Goal: Task Accomplishment & Management: Manage account settings

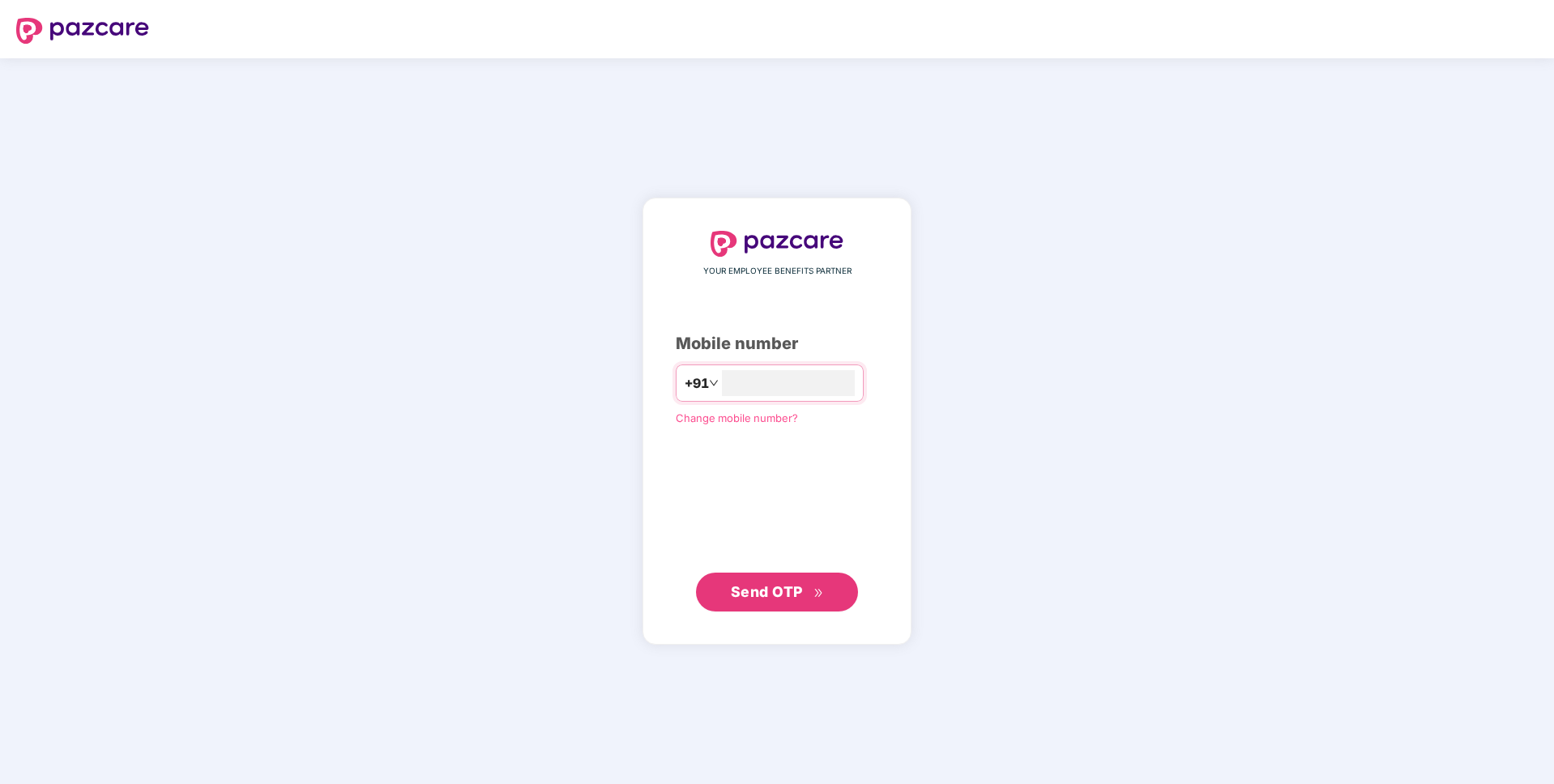
type input "**********"
click at [799, 597] on span "Send OTP" at bounding box center [767, 591] width 72 height 17
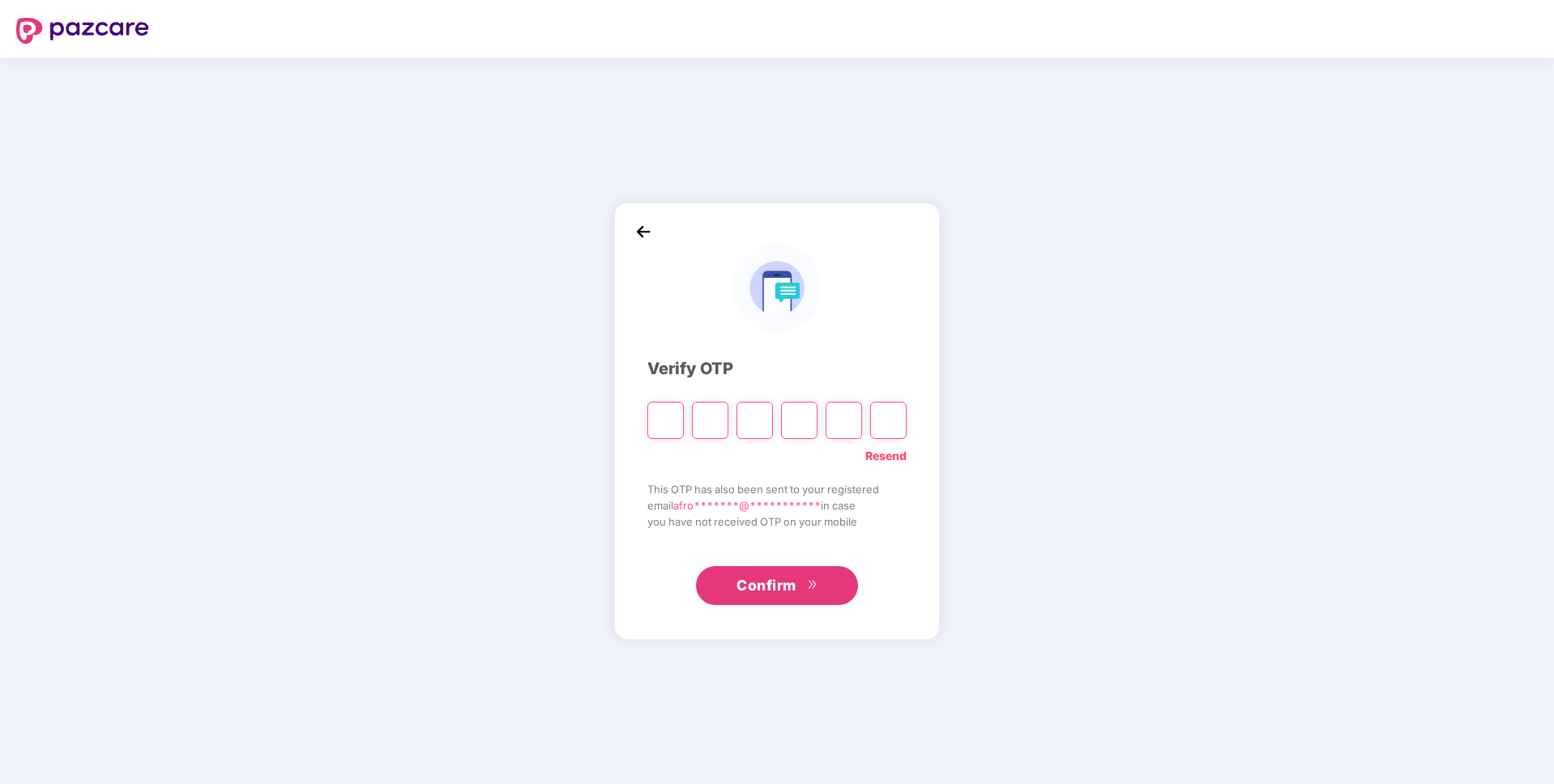
click at [665, 414] on input "Please enter verification code. Digit 1" at bounding box center [665, 420] width 36 height 37
type input "*"
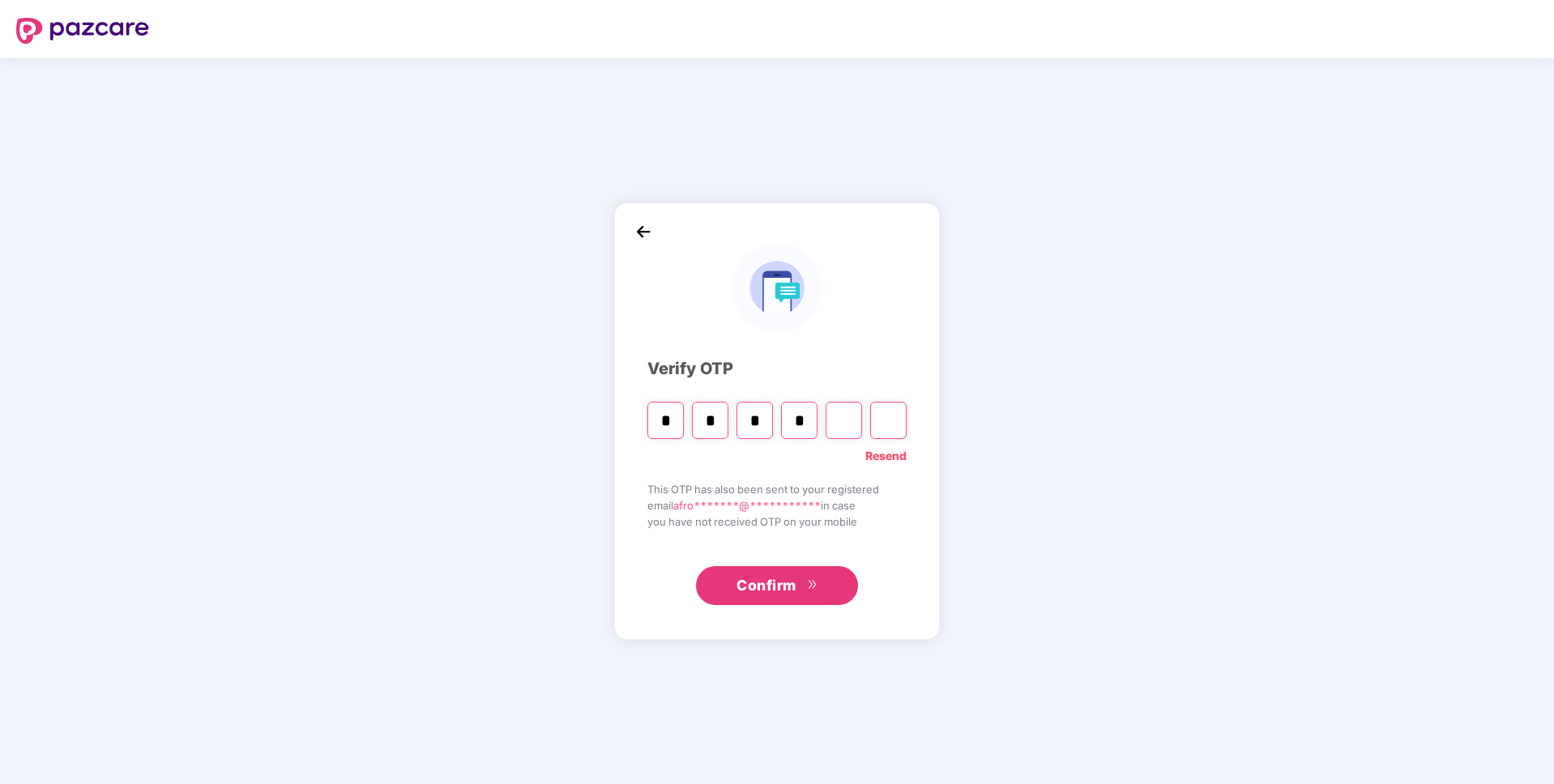
type input "*"
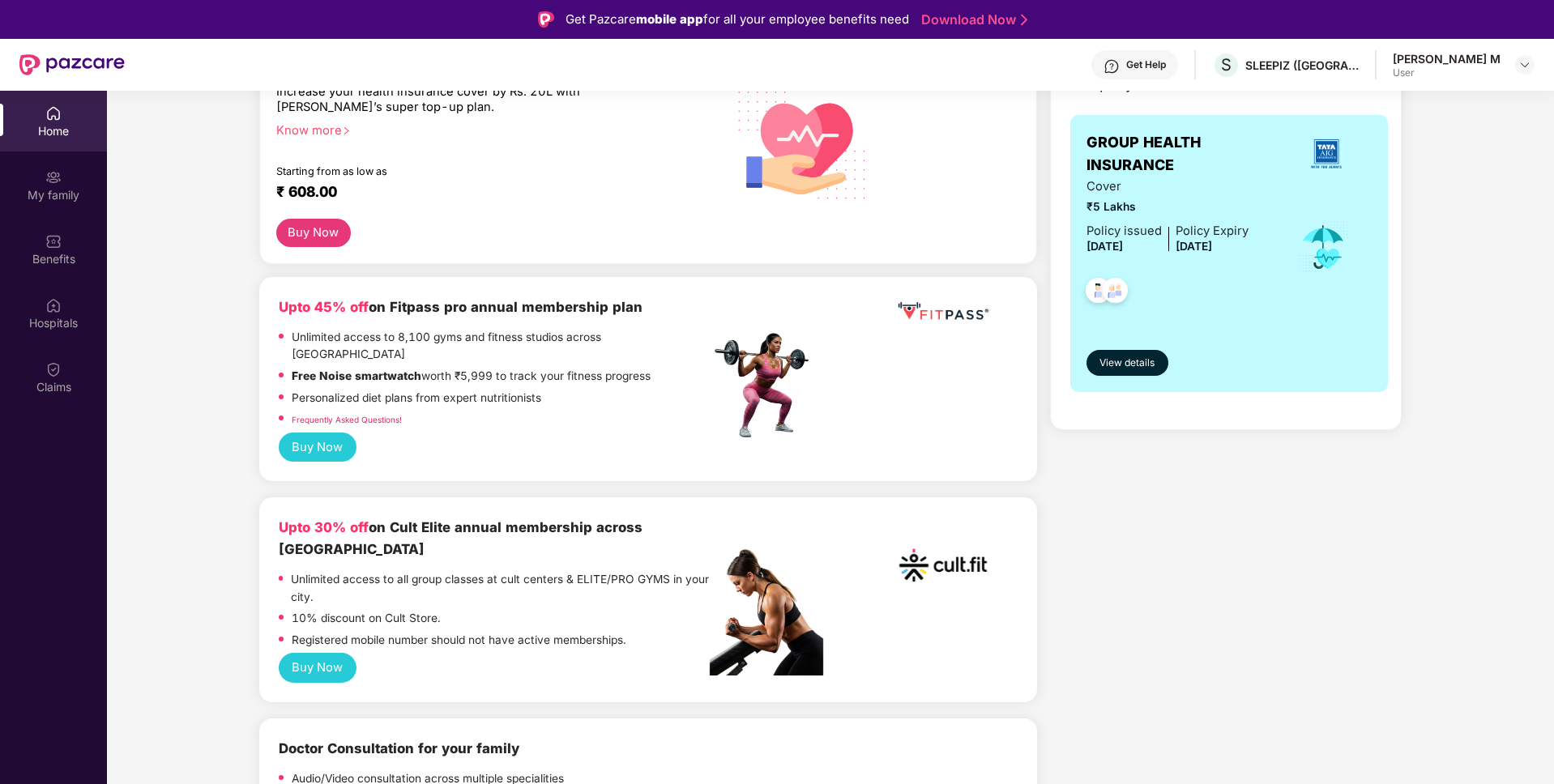
scroll to position [211, 0]
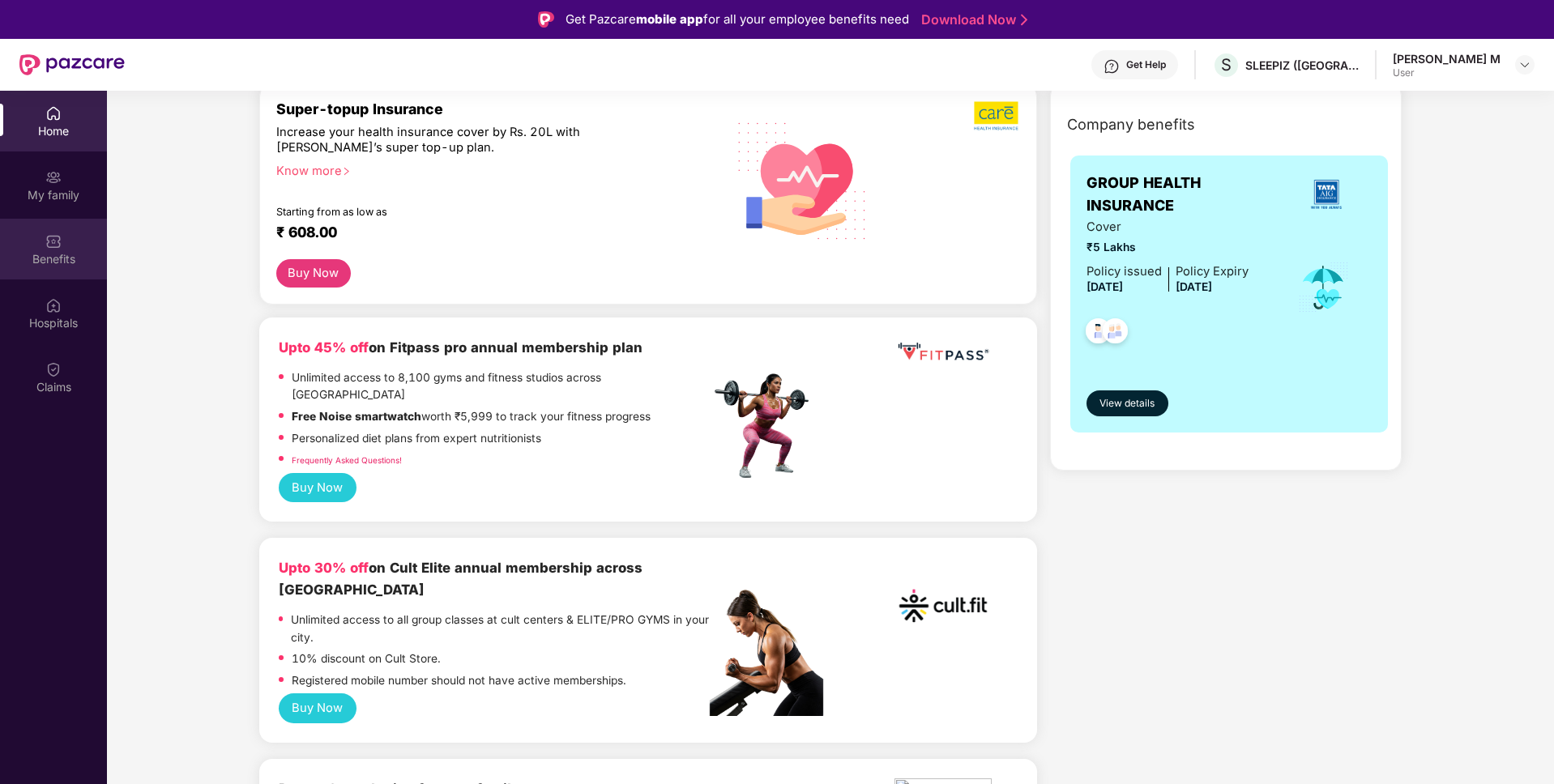
click at [62, 264] on div "Benefits" at bounding box center [53, 259] width 107 height 16
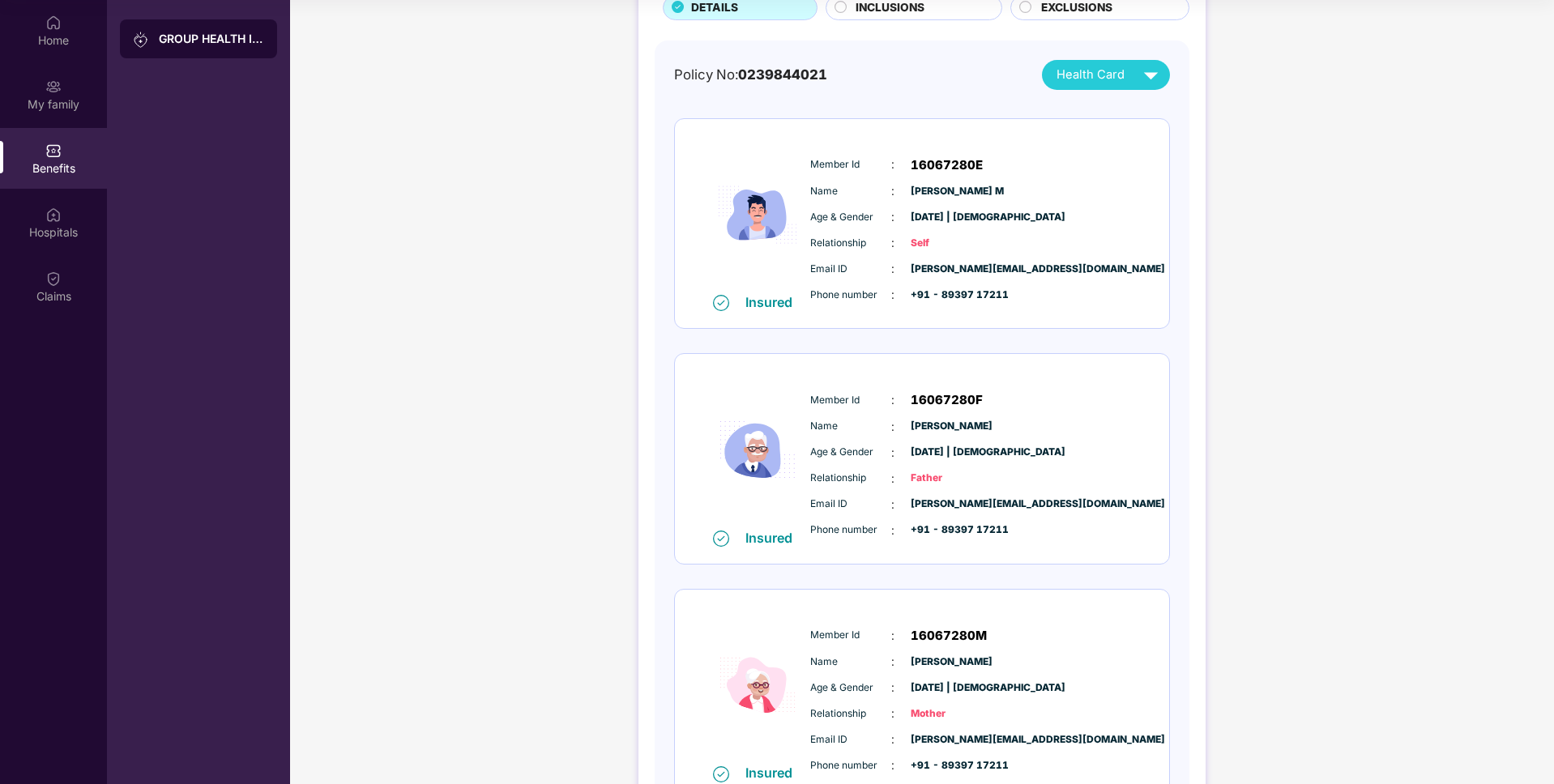
scroll to position [0, 0]
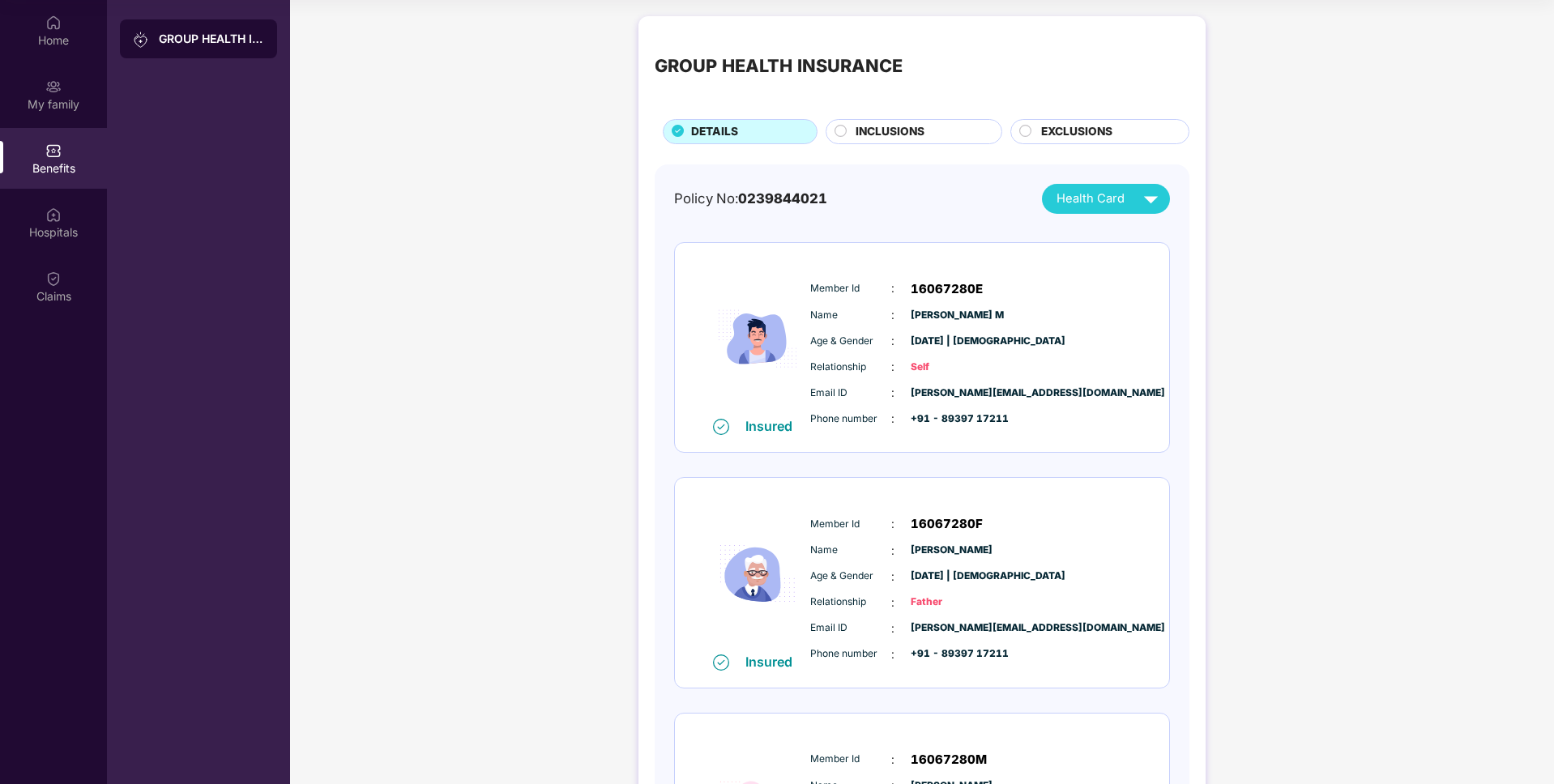
click at [944, 128] on div "INCLUSIONS" at bounding box center [920, 133] width 145 height 20
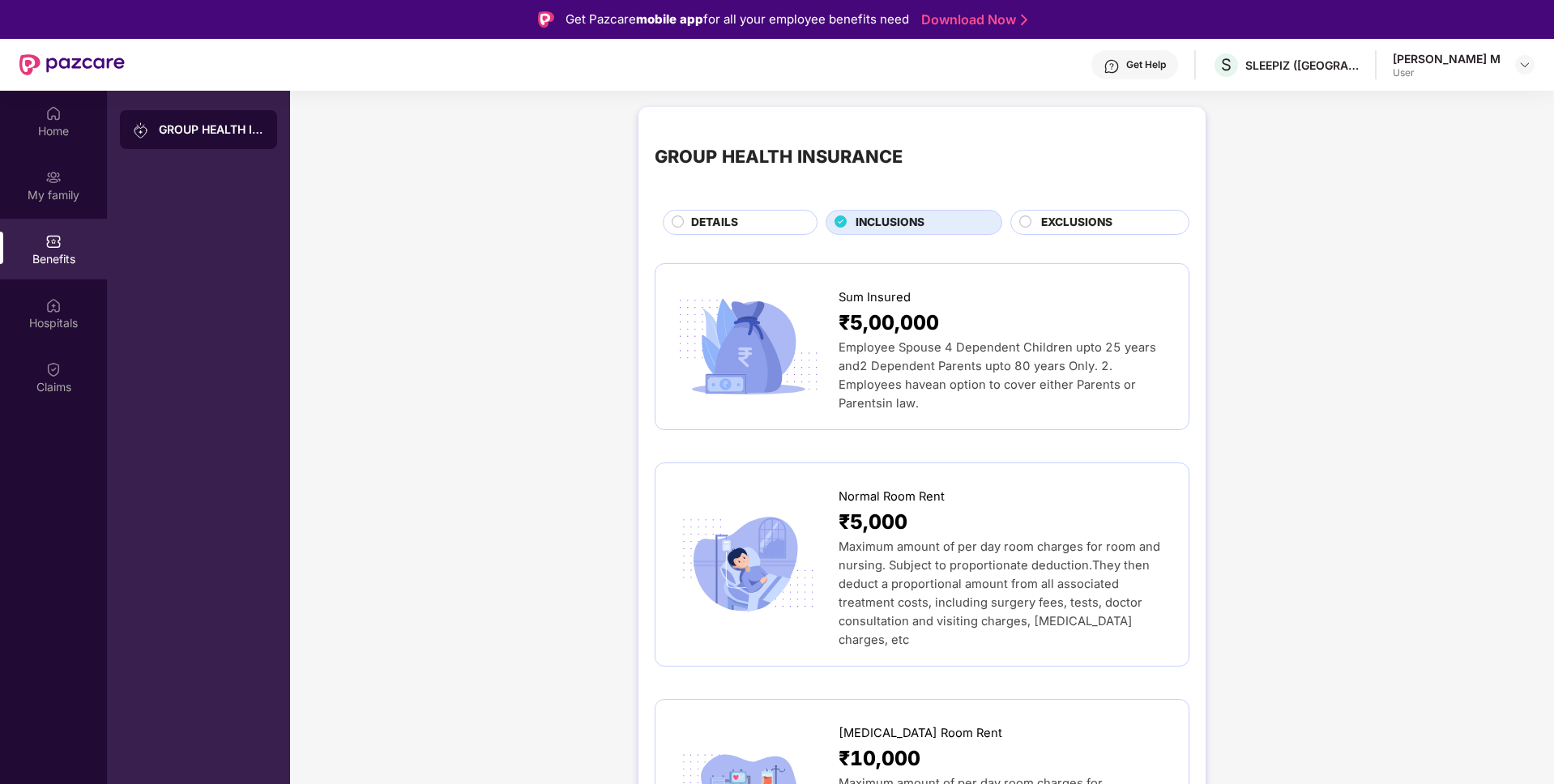
click at [757, 220] on div "DETAILS" at bounding box center [746, 224] width 125 height 20
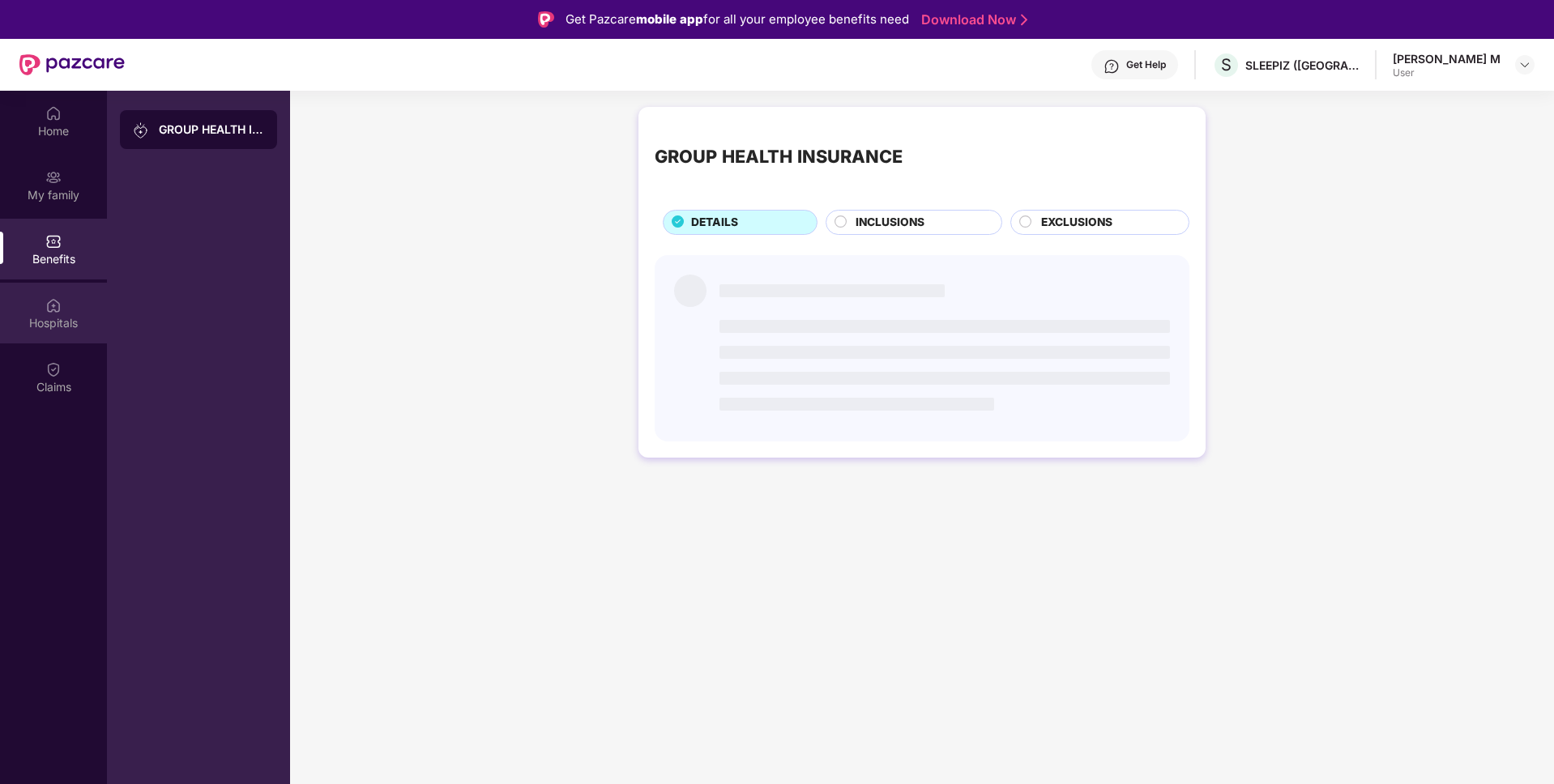
click at [62, 306] on div "Hospitals" at bounding box center [53, 313] width 107 height 61
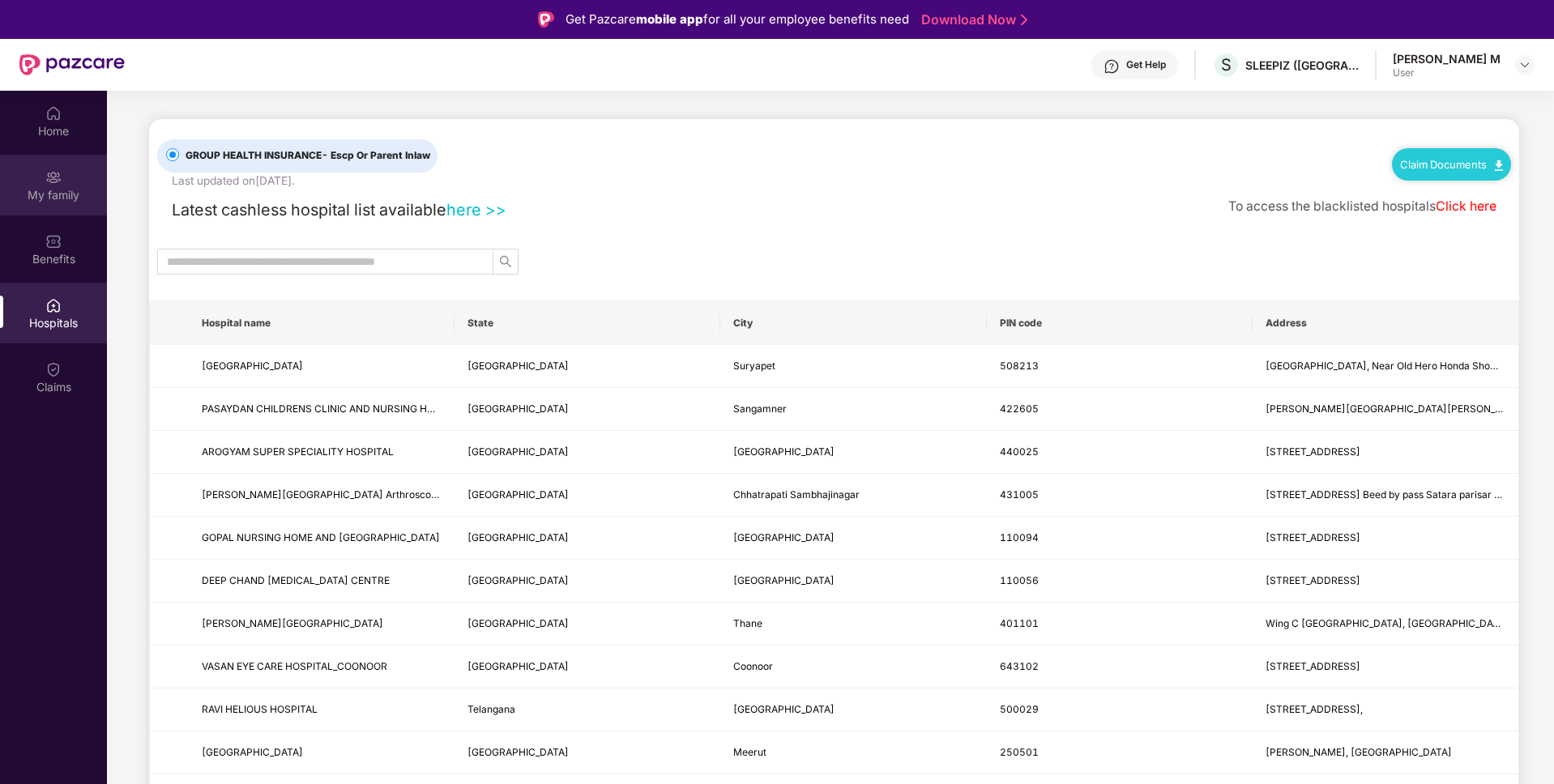
click at [56, 166] on div "My family" at bounding box center [53, 185] width 107 height 61
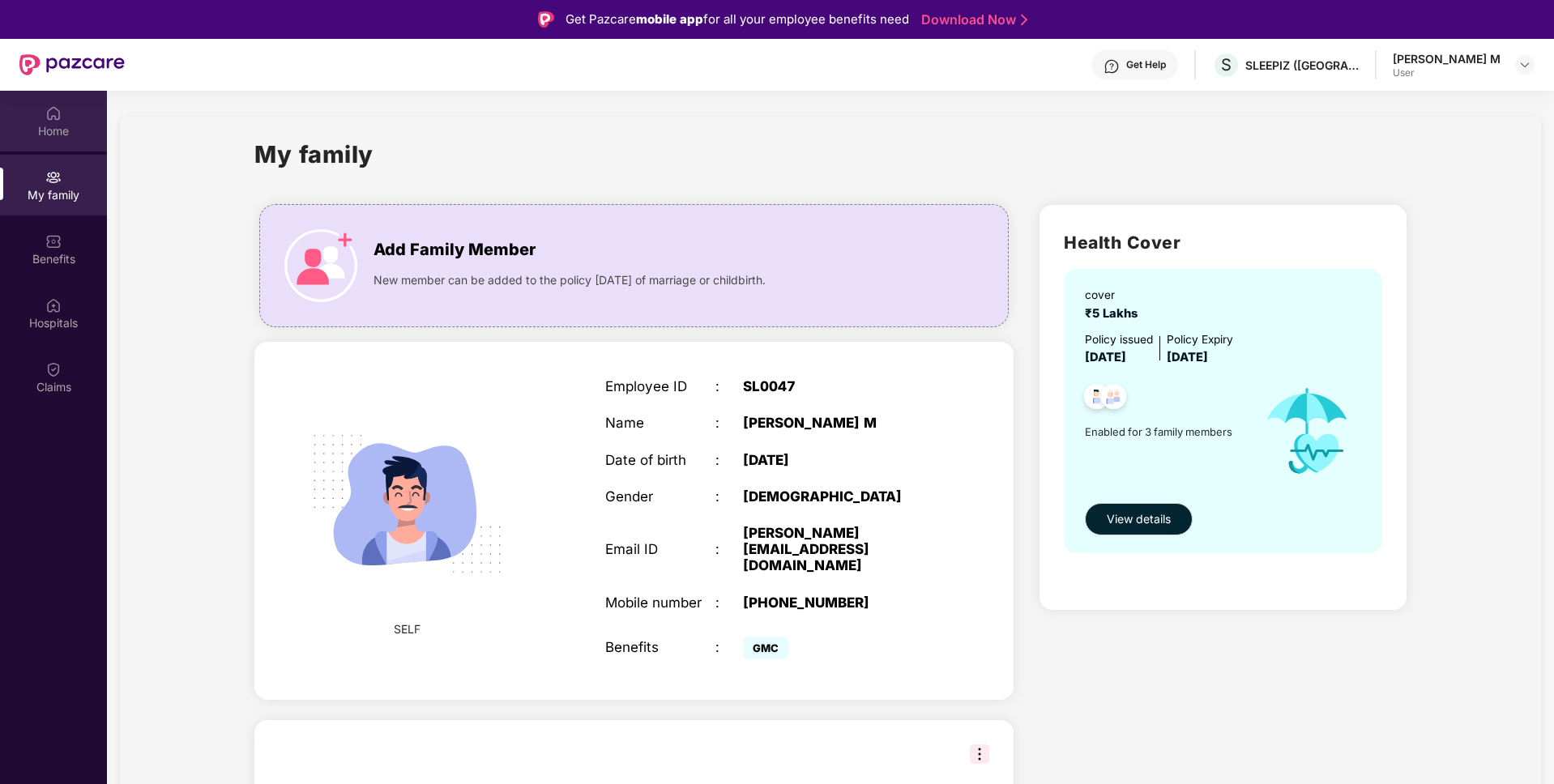
click at [65, 109] on div "Home" at bounding box center [53, 121] width 107 height 61
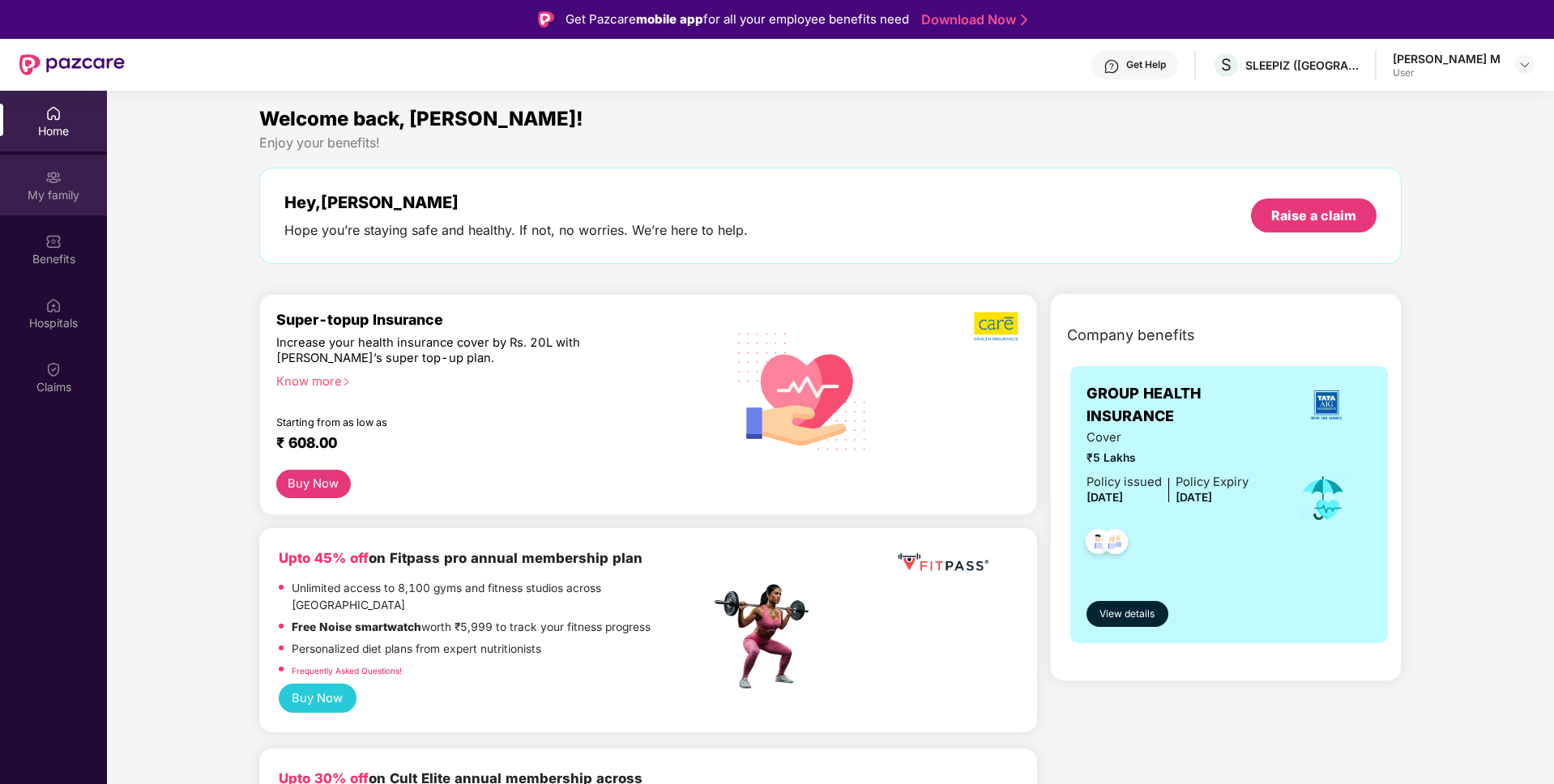
click at [63, 174] on div "My family" at bounding box center [53, 185] width 107 height 61
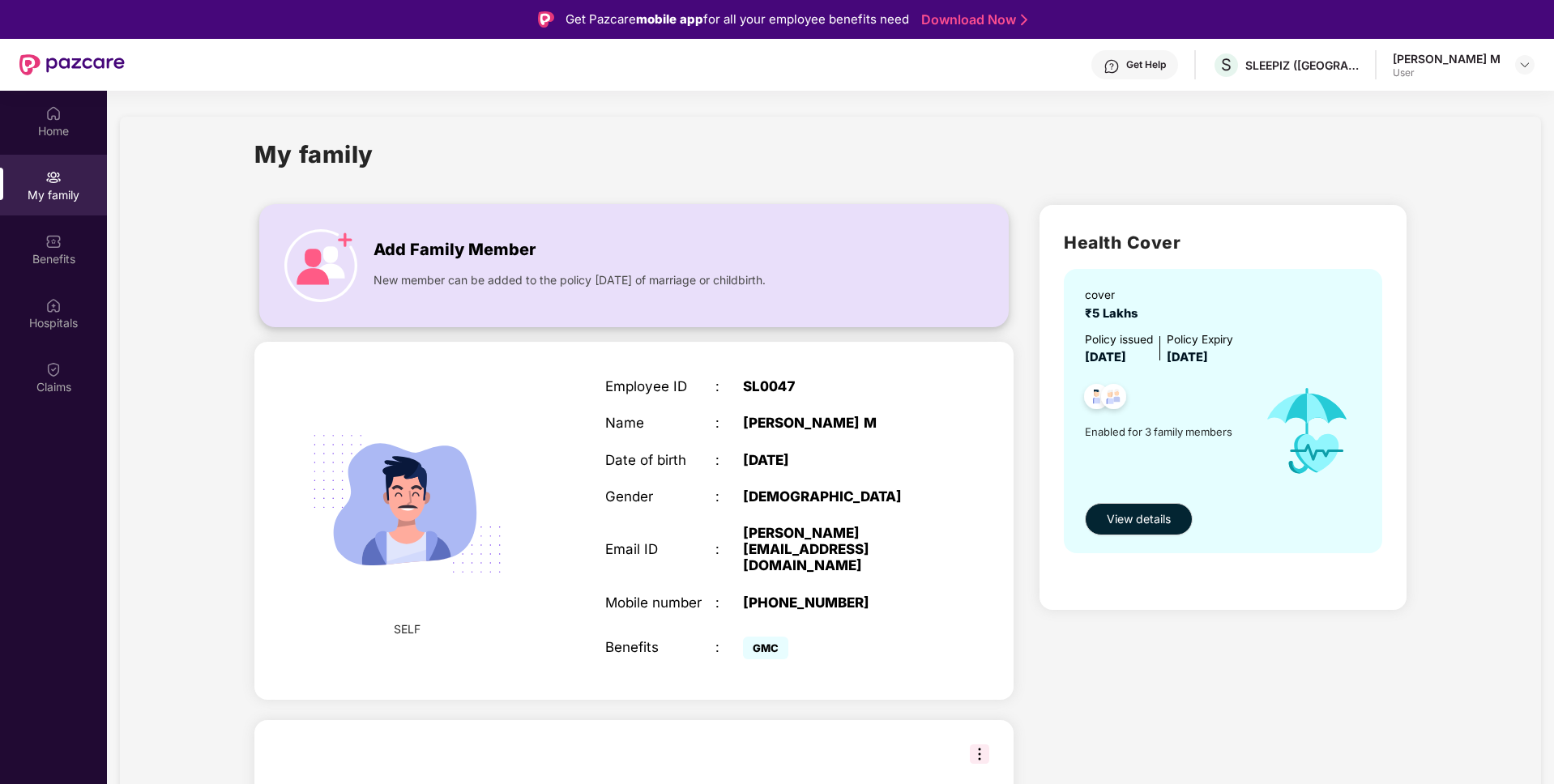
click at [437, 263] on div "New member can be added to the policy [DATE] of marriage or childbirth." at bounding box center [636, 276] width 524 height 26
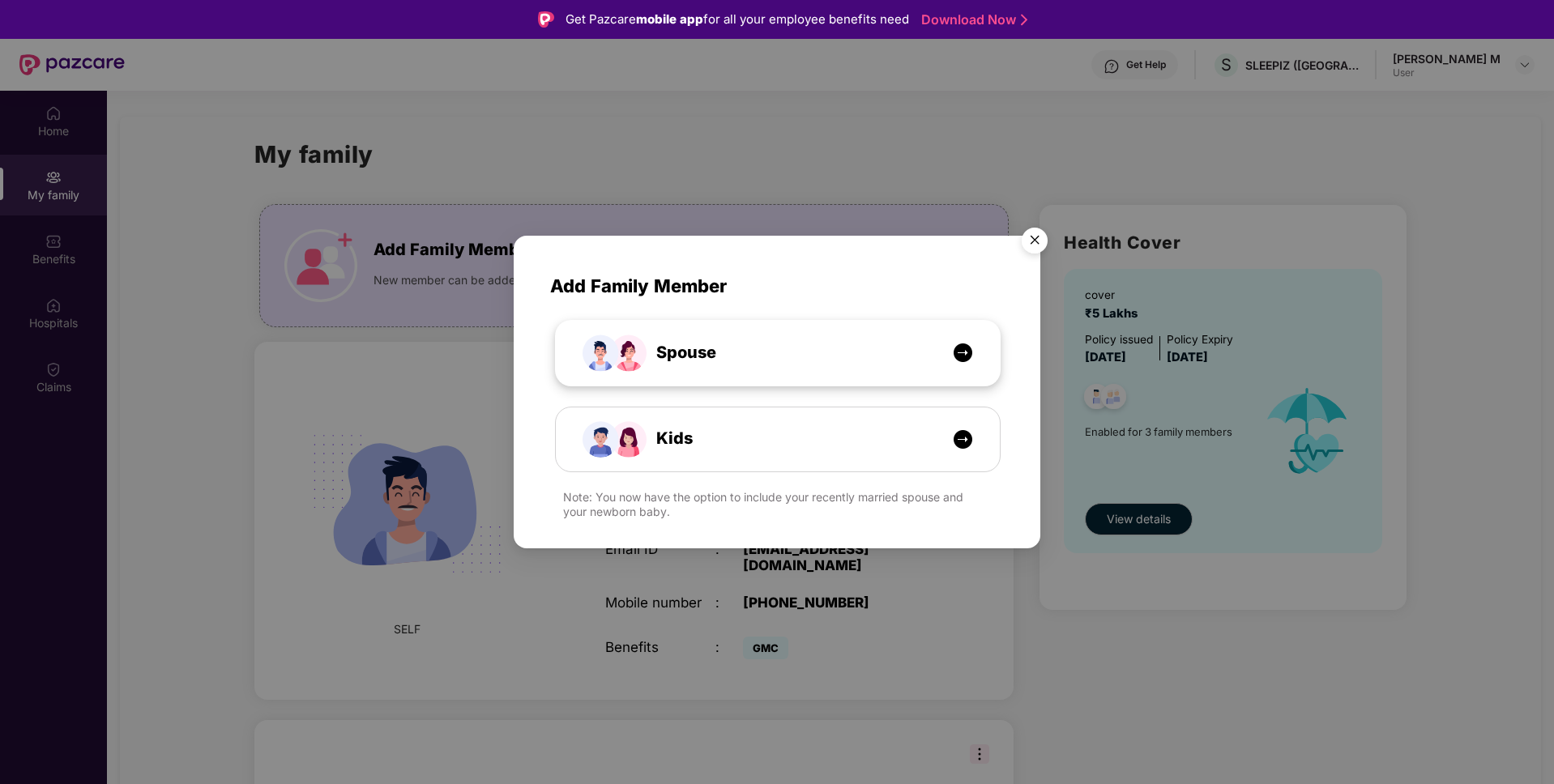
click at [747, 348] on div "Spouse" at bounding box center [786, 352] width 333 height 25
select select "****"
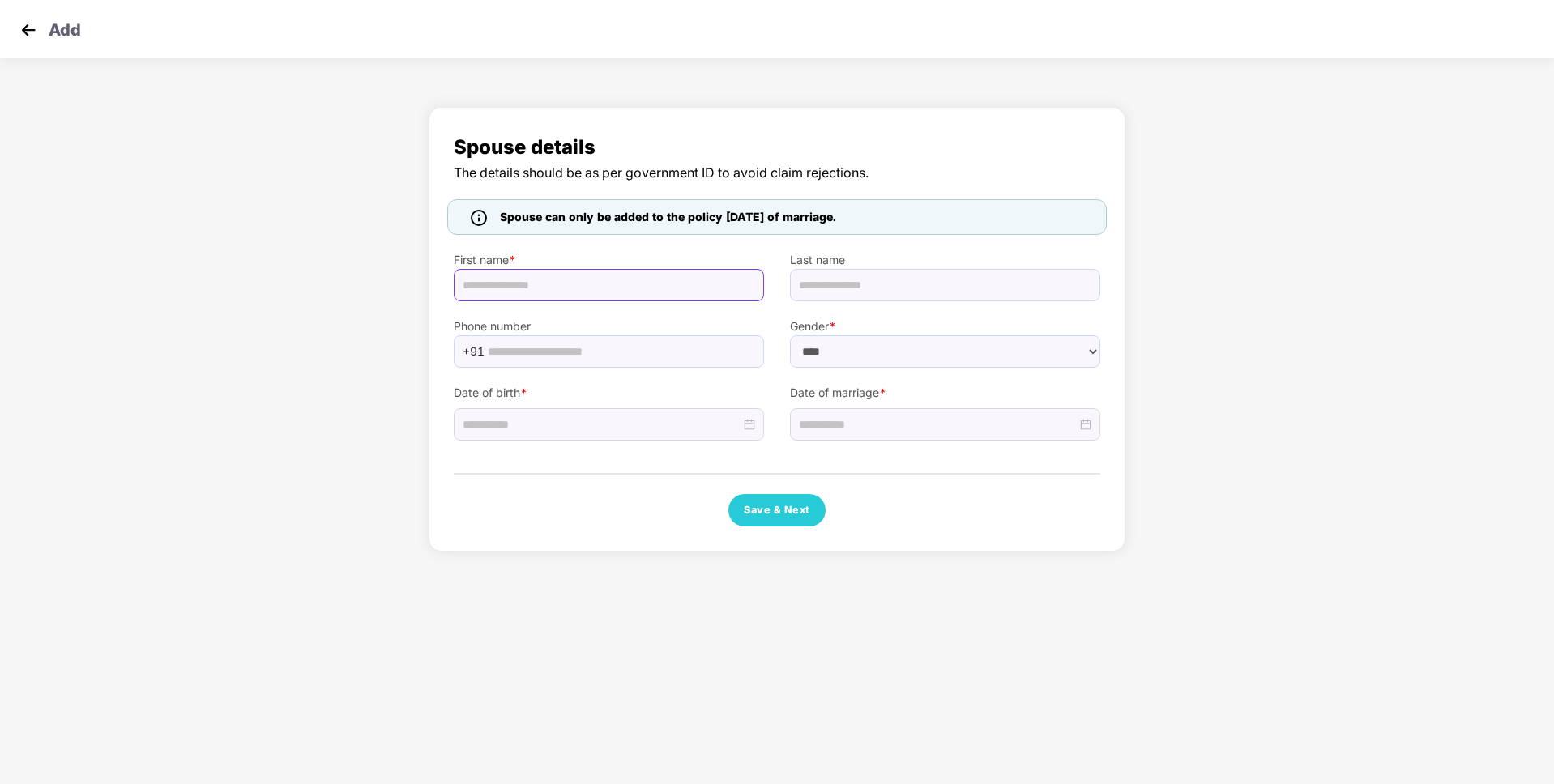
click at [679, 289] on input "text" at bounding box center [609, 285] width 310 height 33
type input "**********"
type input "*****"
type input "**********"
select select "******"
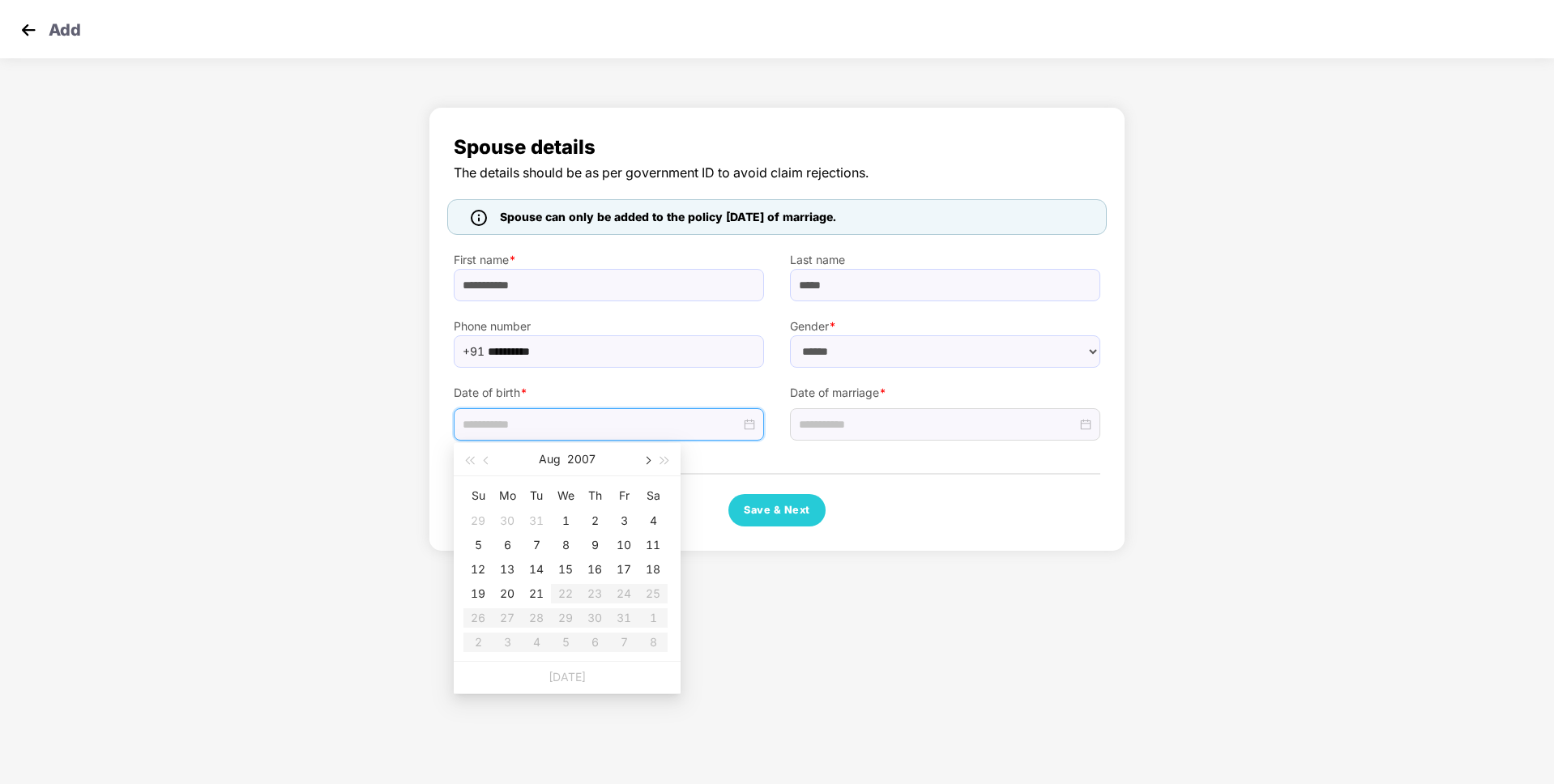
click at [647, 456] on span "button" at bounding box center [646, 460] width 8 height 8
click at [555, 460] on button "Oct" at bounding box center [550, 459] width 19 height 33
type input "**********"
click at [568, 449] on button "2007" at bounding box center [568, 459] width 28 height 33
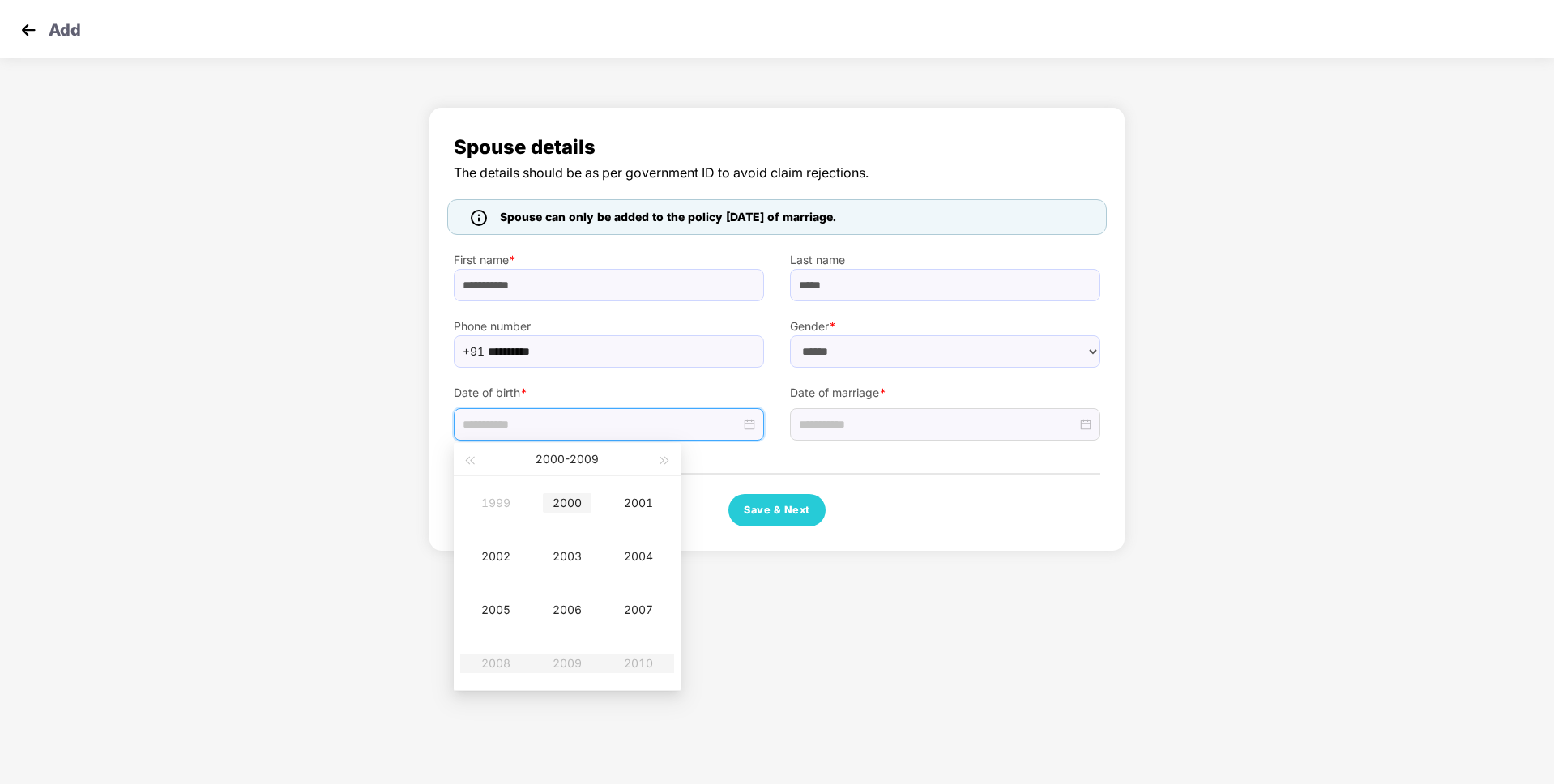
type input "**********"
click at [473, 458] on span "button" at bounding box center [469, 460] width 8 height 8
type input "**********"
click at [491, 670] on div "1998" at bounding box center [495, 663] width 48 height 19
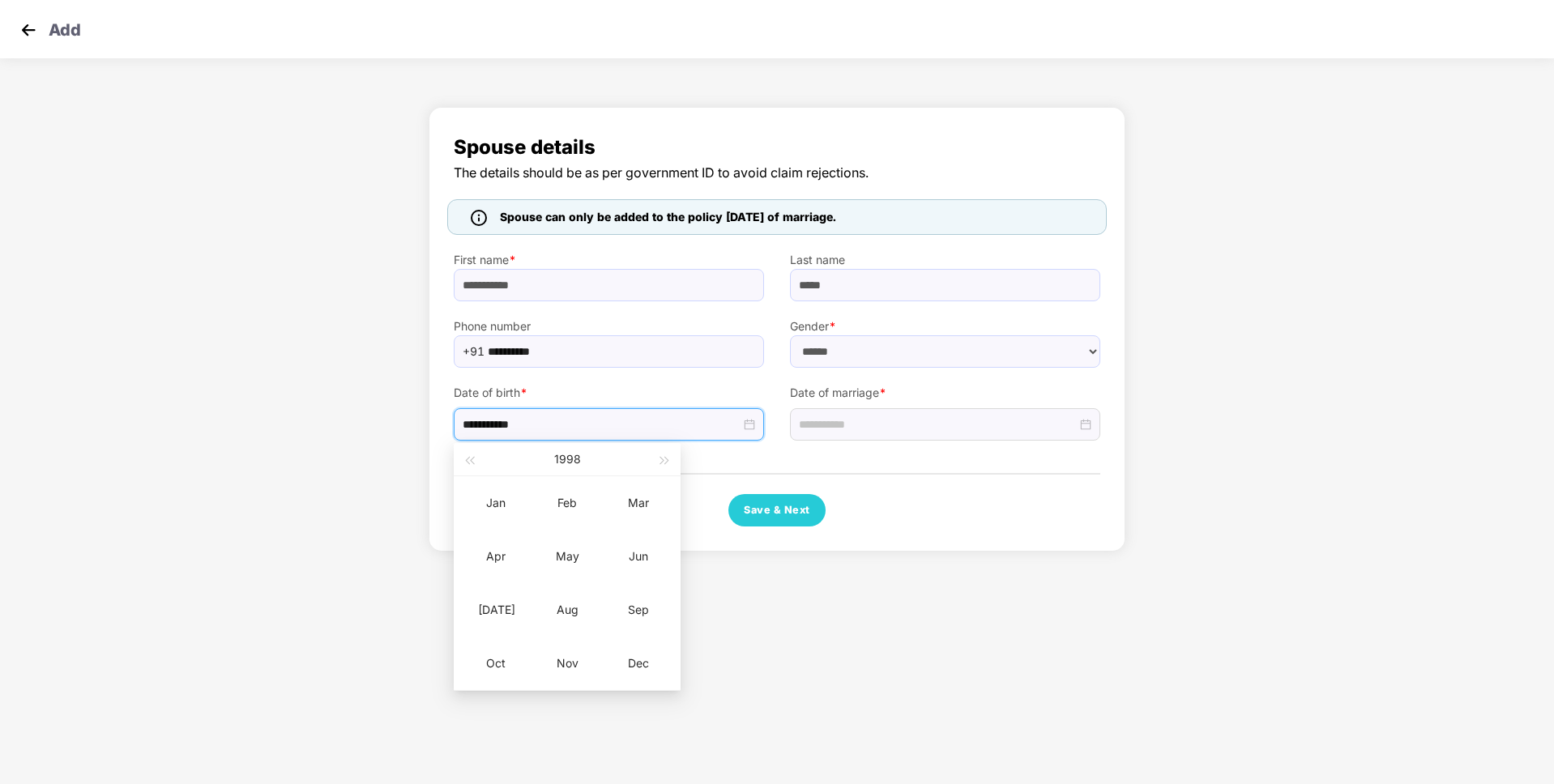
type input "**********"
click at [579, 661] on div "Nov" at bounding box center [567, 663] width 48 height 19
type input "**********"
click at [512, 615] on div "30" at bounding box center [507, 618] width 19 height 19
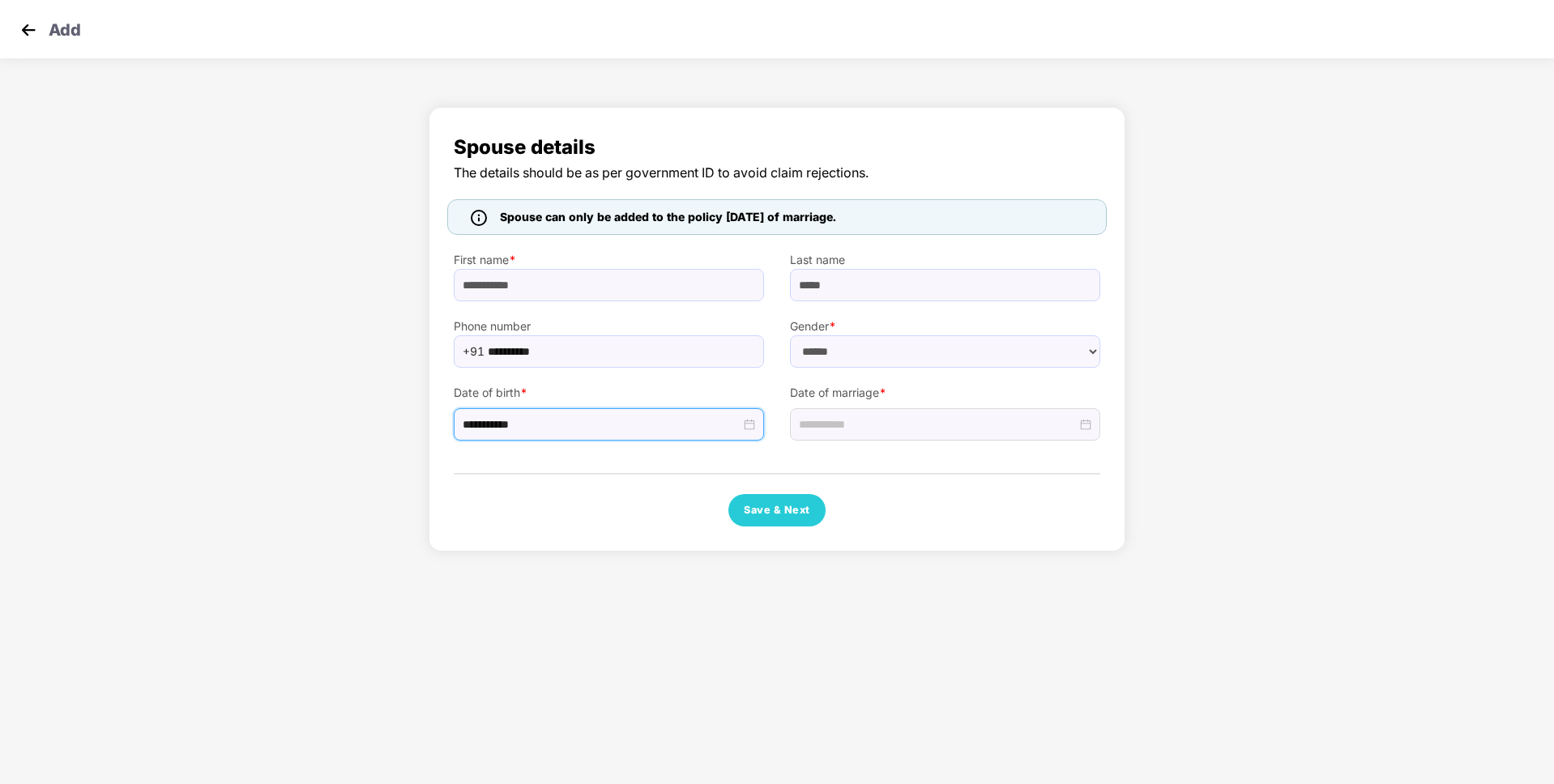
click at [862, 403] on div at bounding box center [945, 421] width 310 height 39
click at [859, 423] on input at bounding box center [937, 425] width 278 height 18
click at [822, 462] on span "button" at bounding box center [823, 460] width 8 height 8
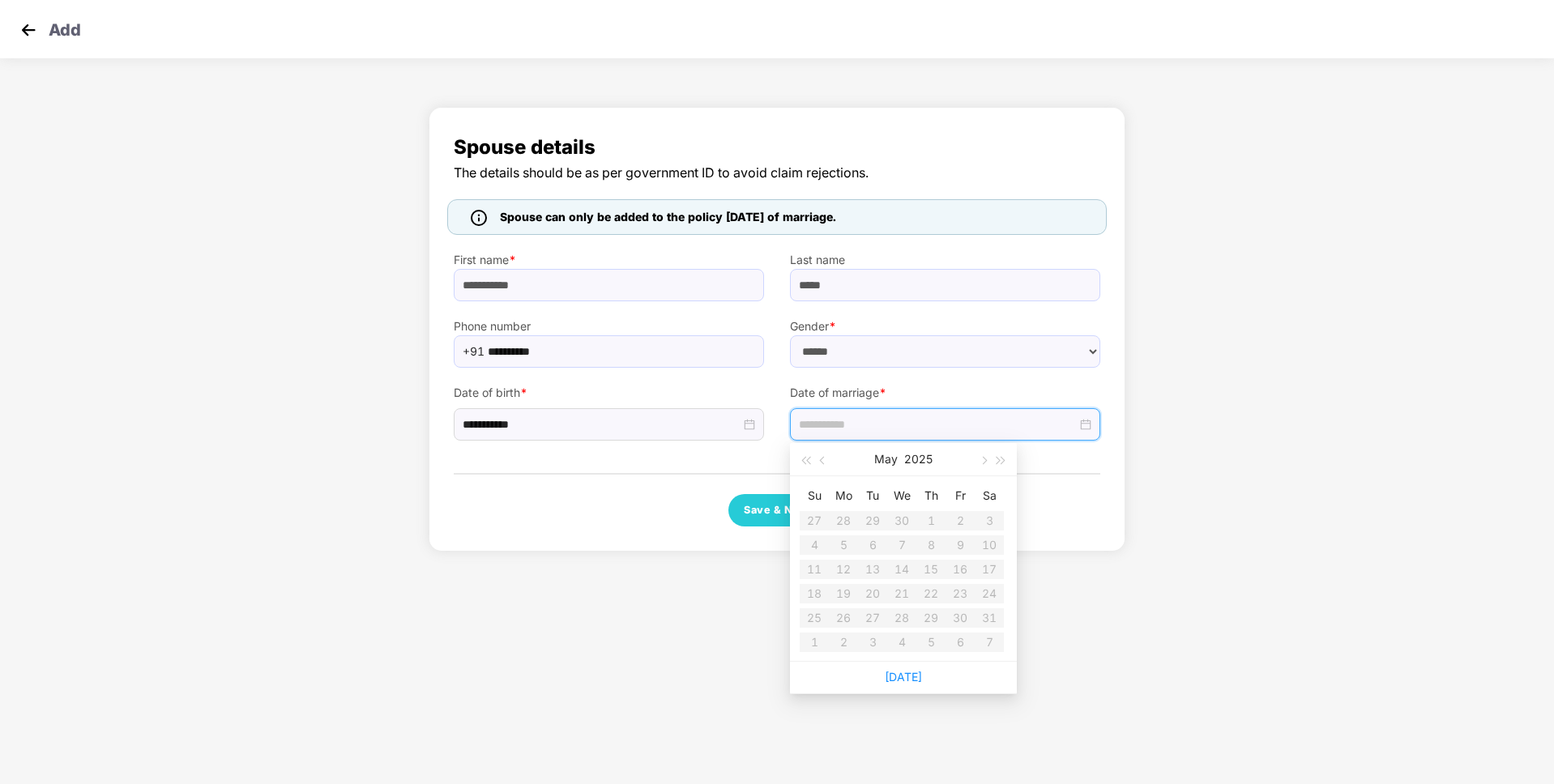
click at [989, 519] on table "Su Mo Tu We Th Fr Sa 27 28 29 30 1 2 3 4 5 6 7 8 9 10 11 12 13 14 15 16 17 18 1…" at bounding box center [902, 568] width 204 height 172
click at [993, 526] on table "Su Mo Tu We Th Fr Sa 27 28 29 30 1 2 3 4 5 6 7 8 9 10 11 12 13 14 15 16 17 18 1…" at bounding box center [902, 568] width 204 height 172
click at [985, 460] on span "button" at bounding box center [983, 460] width 8 height 8
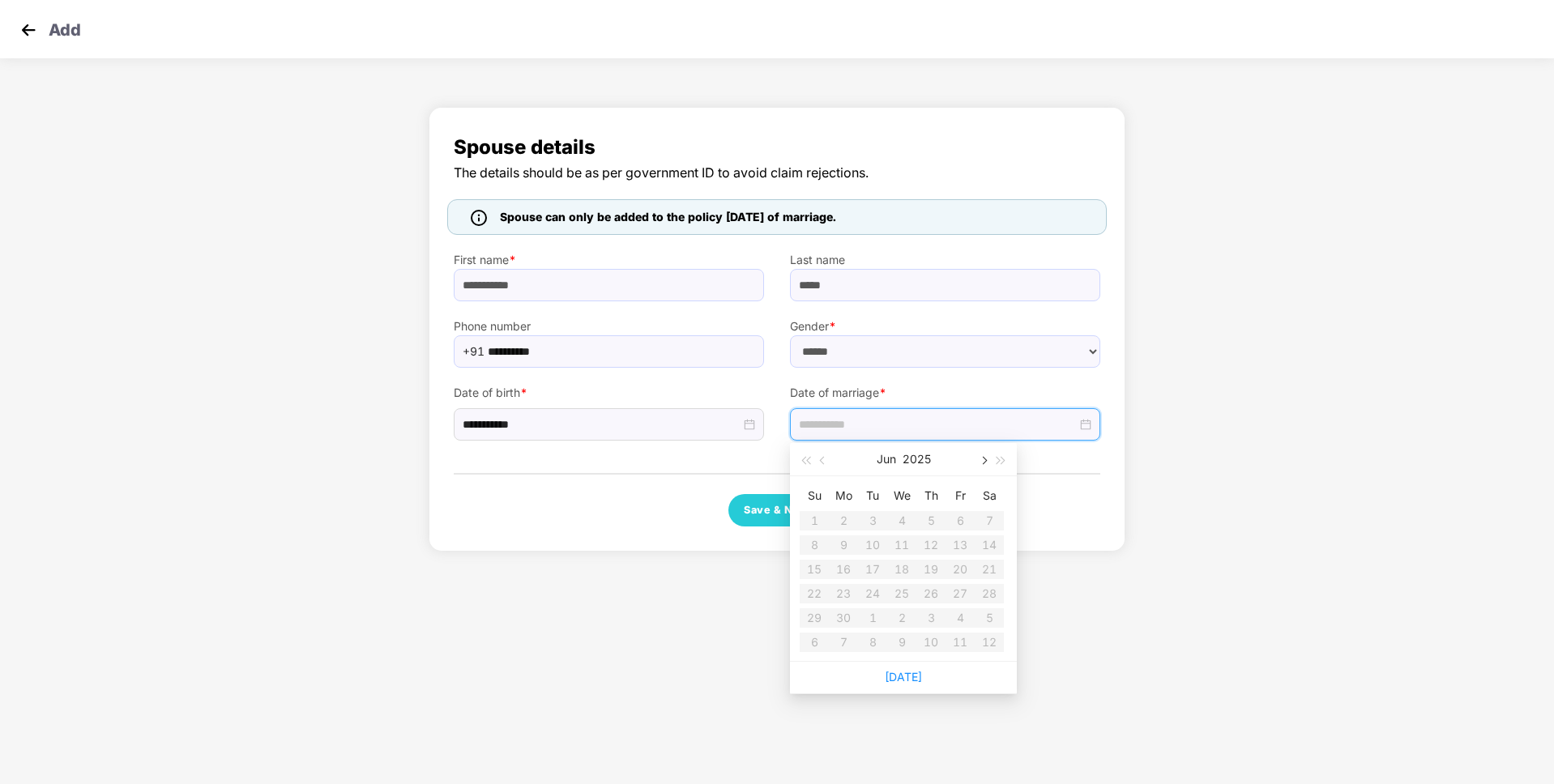
click at [985, 460] on span "button" at bounding box center [983, 460] width 8 height 8
click at [822, 456] on span "button" at bounding box center [823, 460] width 8 height 8
type input "**********"
click at [903, 595] on div "23" at bounding box center [902, 594] width 19 height 19
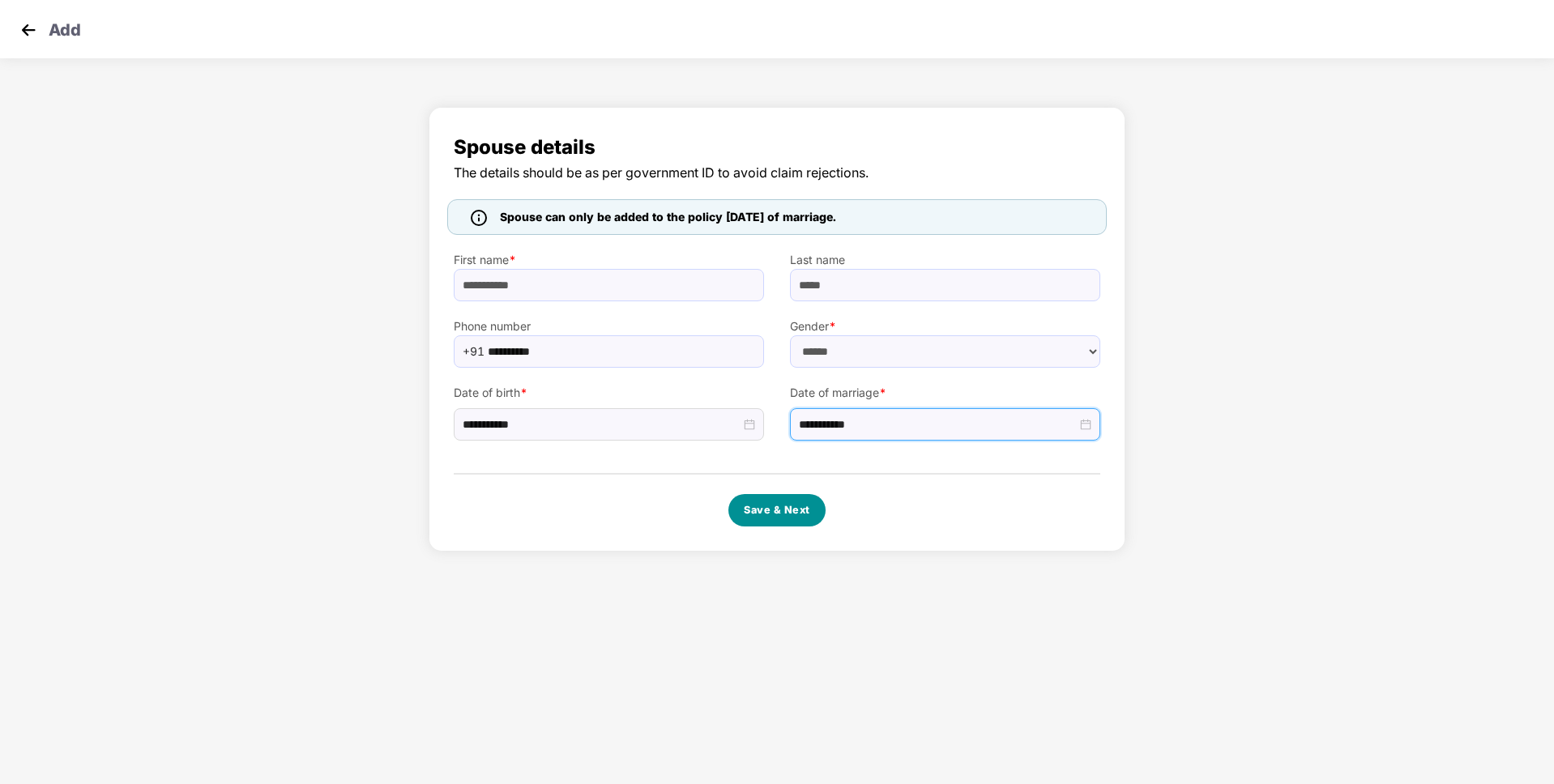
click at [758, 503] on button "Save & Next" at bounding box center [777, 510] width 97 height 33
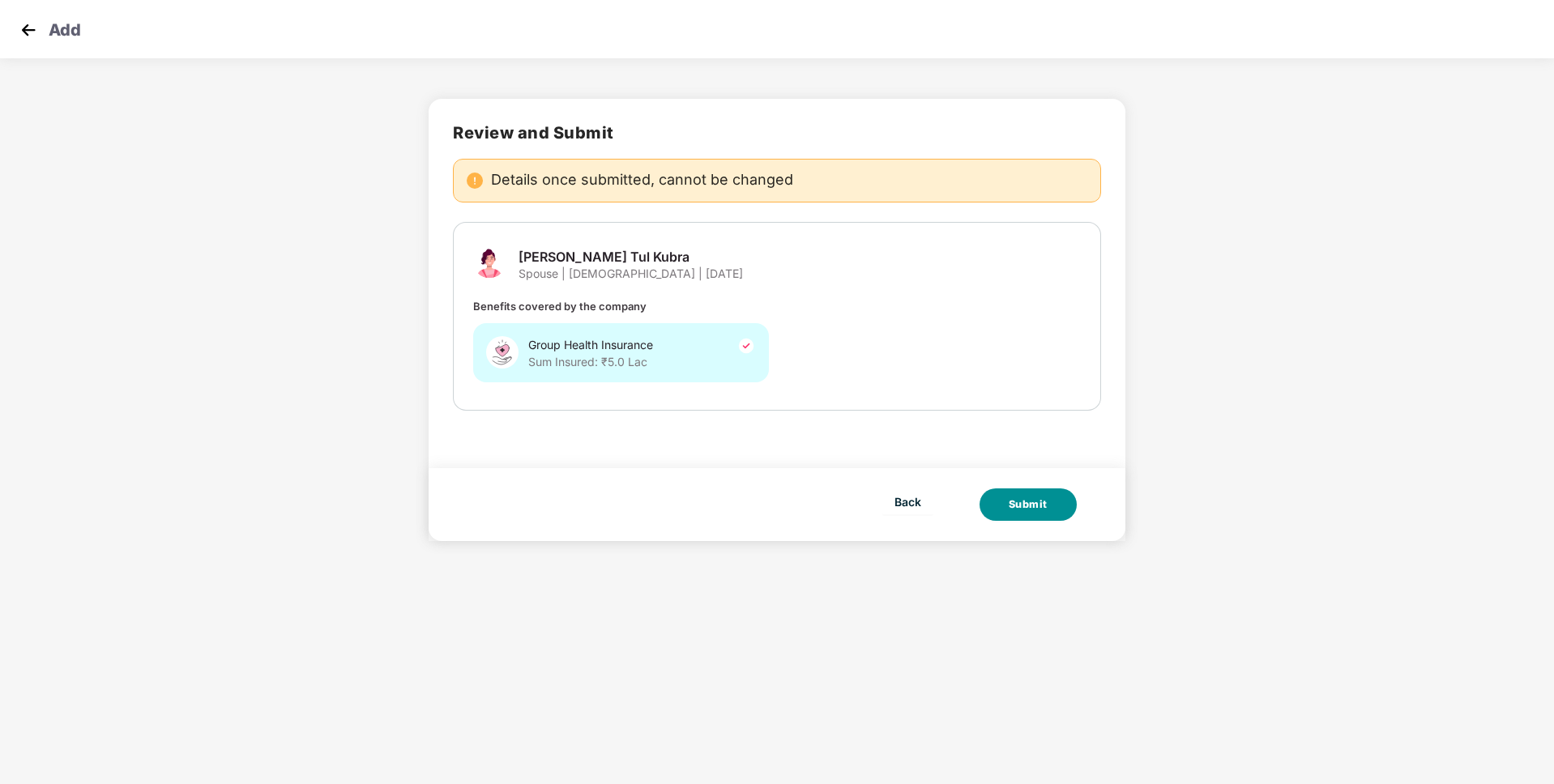
click at [1007, 516] on button "Submit" at bounding box center [1028, 504] width 97 height 33
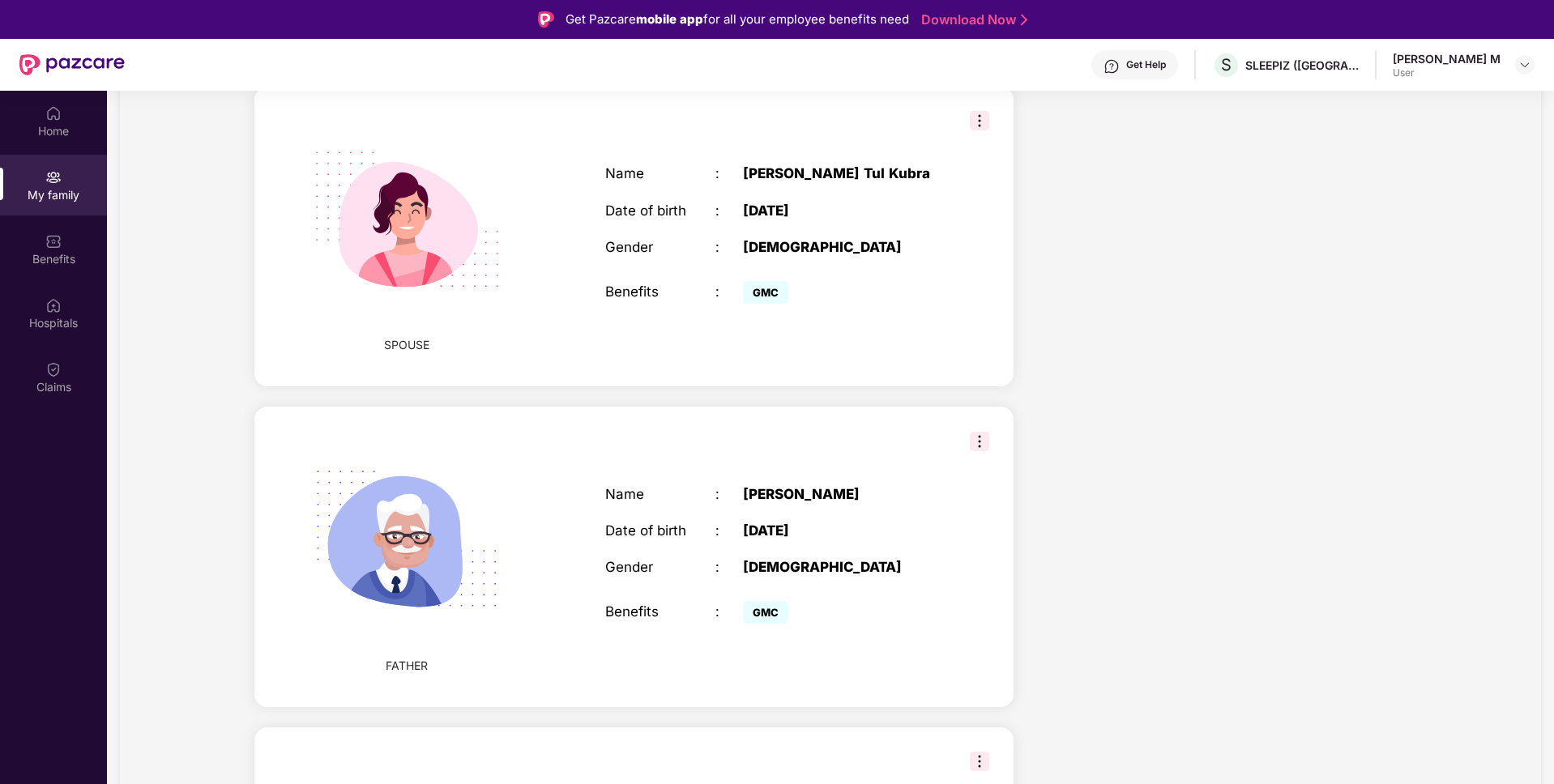
scroll to position [693, 0]
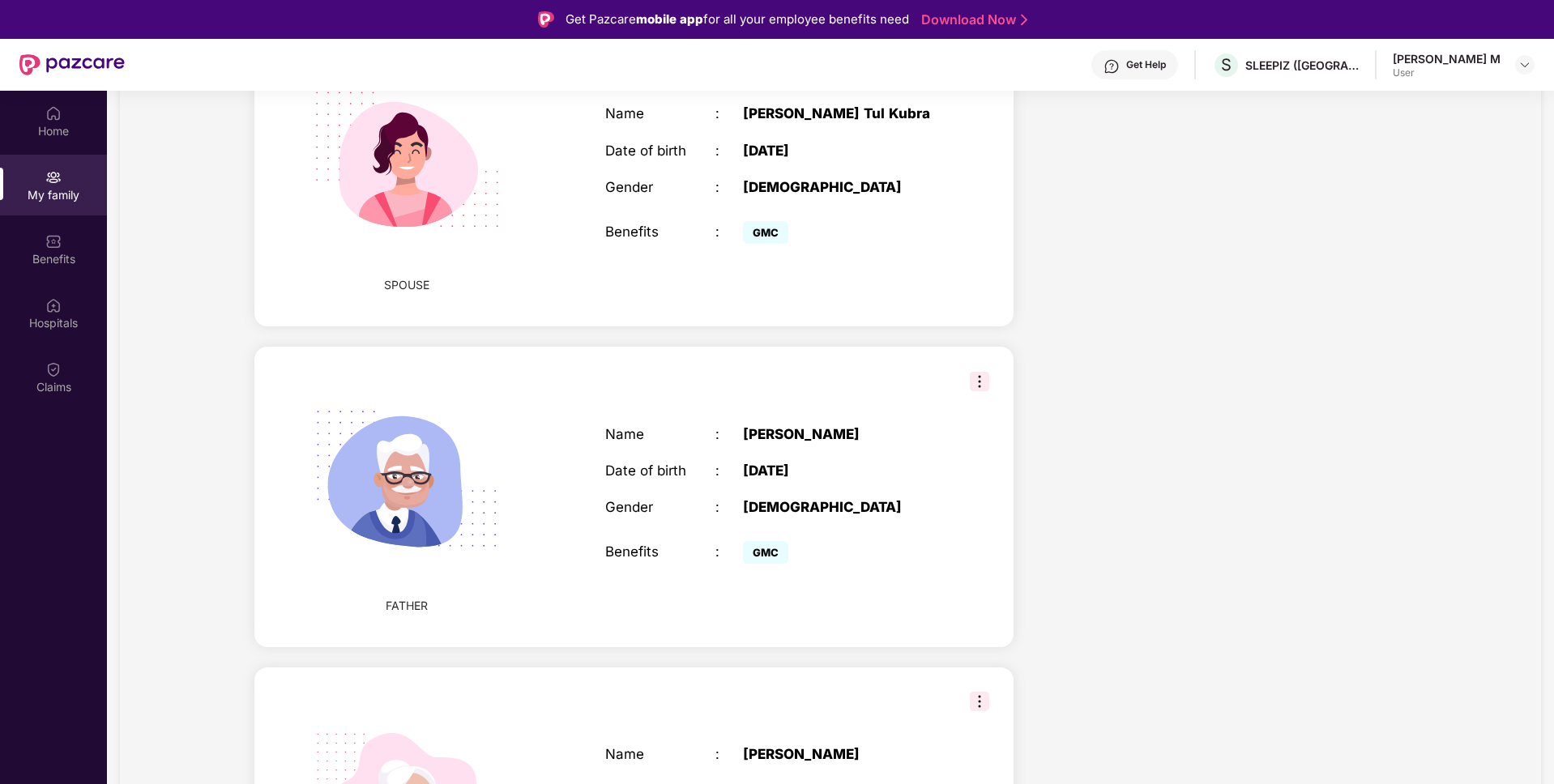
click at [984, 372] on img at bounding box center [979, 381] width 19 height 19
click at [983, 380] on img at bounding box center [985, 377] width 13 height 13
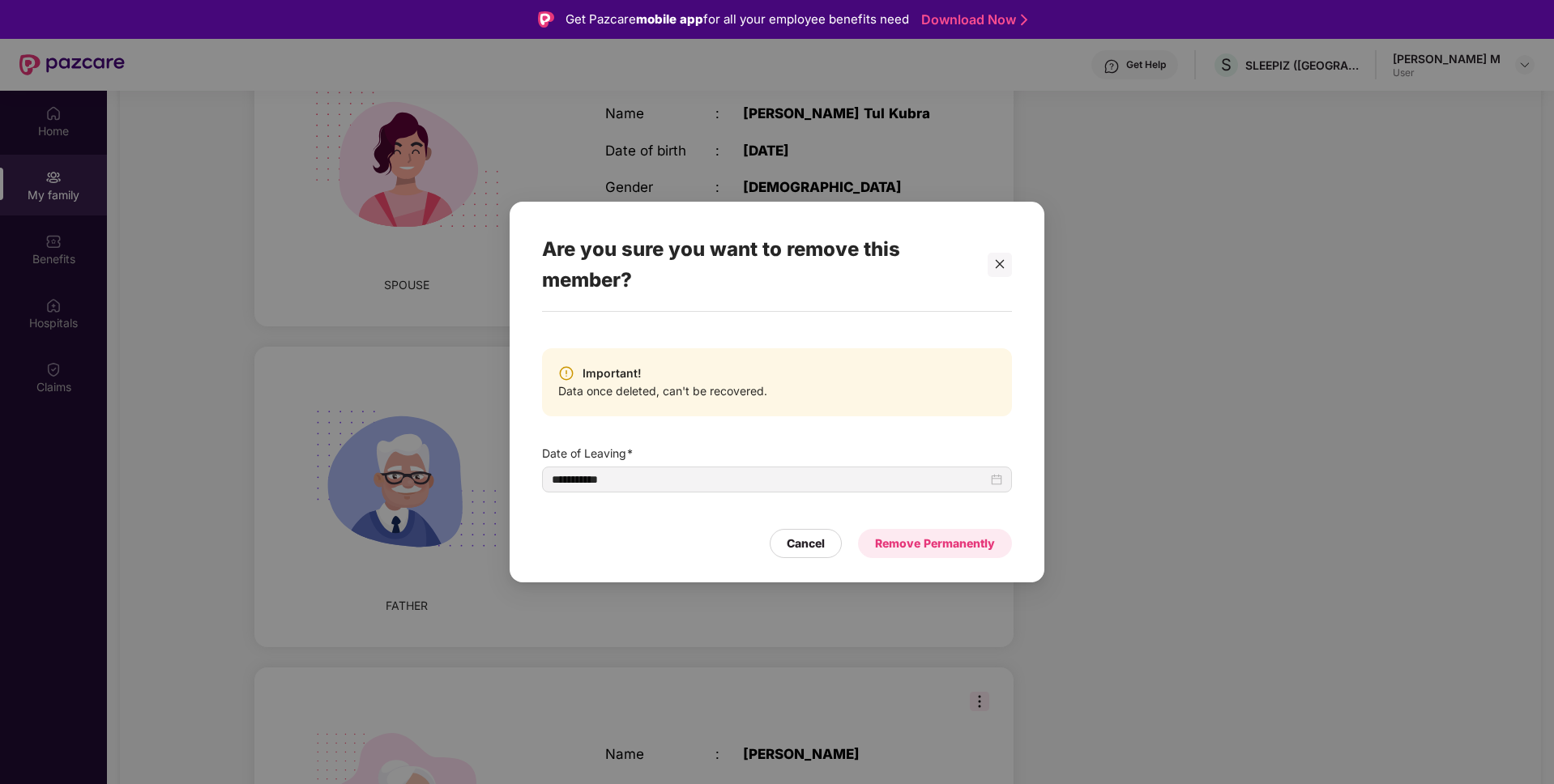
click at [908, 554] on div "Remove Permanently" at bounding box center [935, 543] width 154 height 29
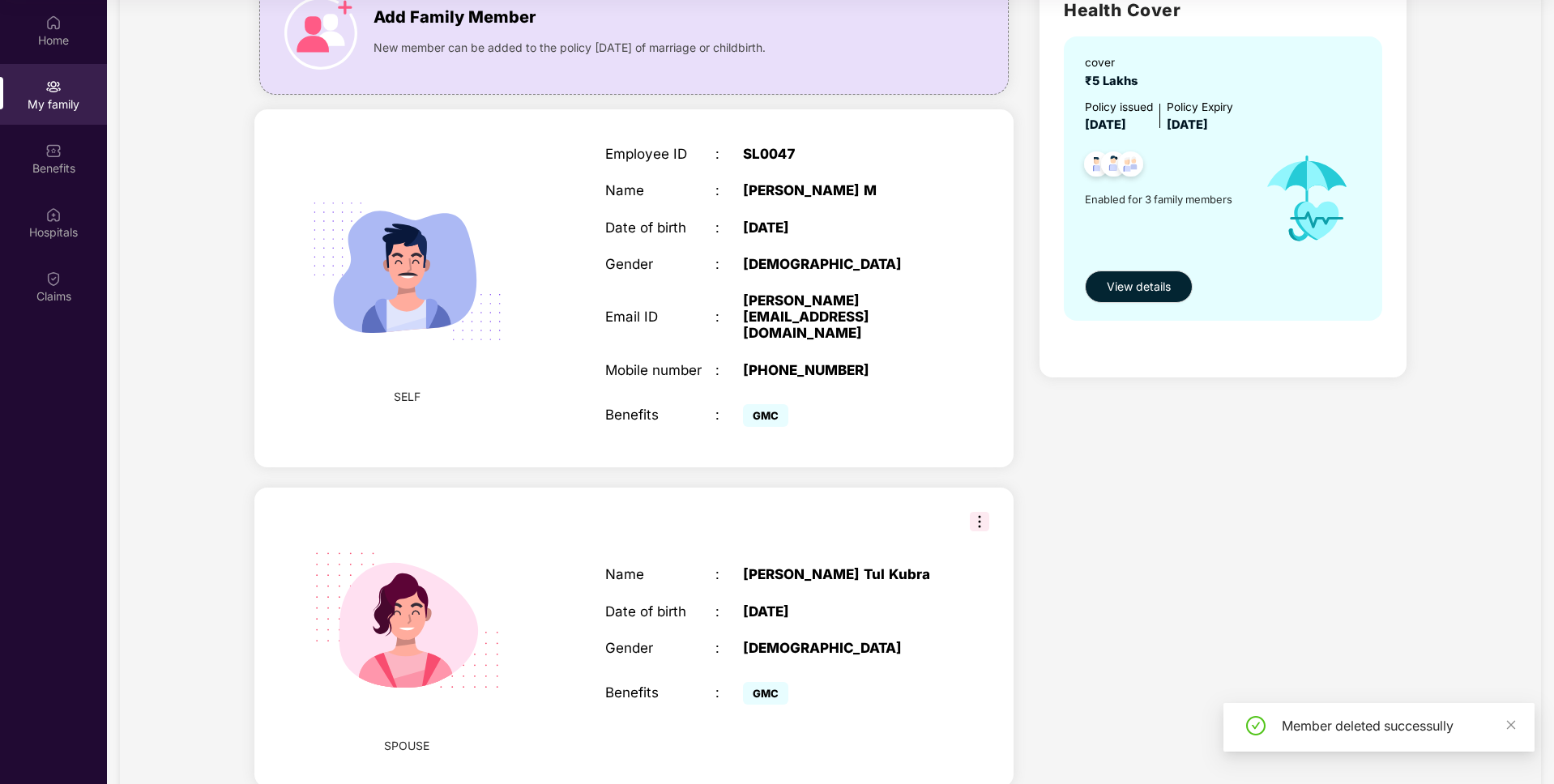
scroll to position [0, 0]
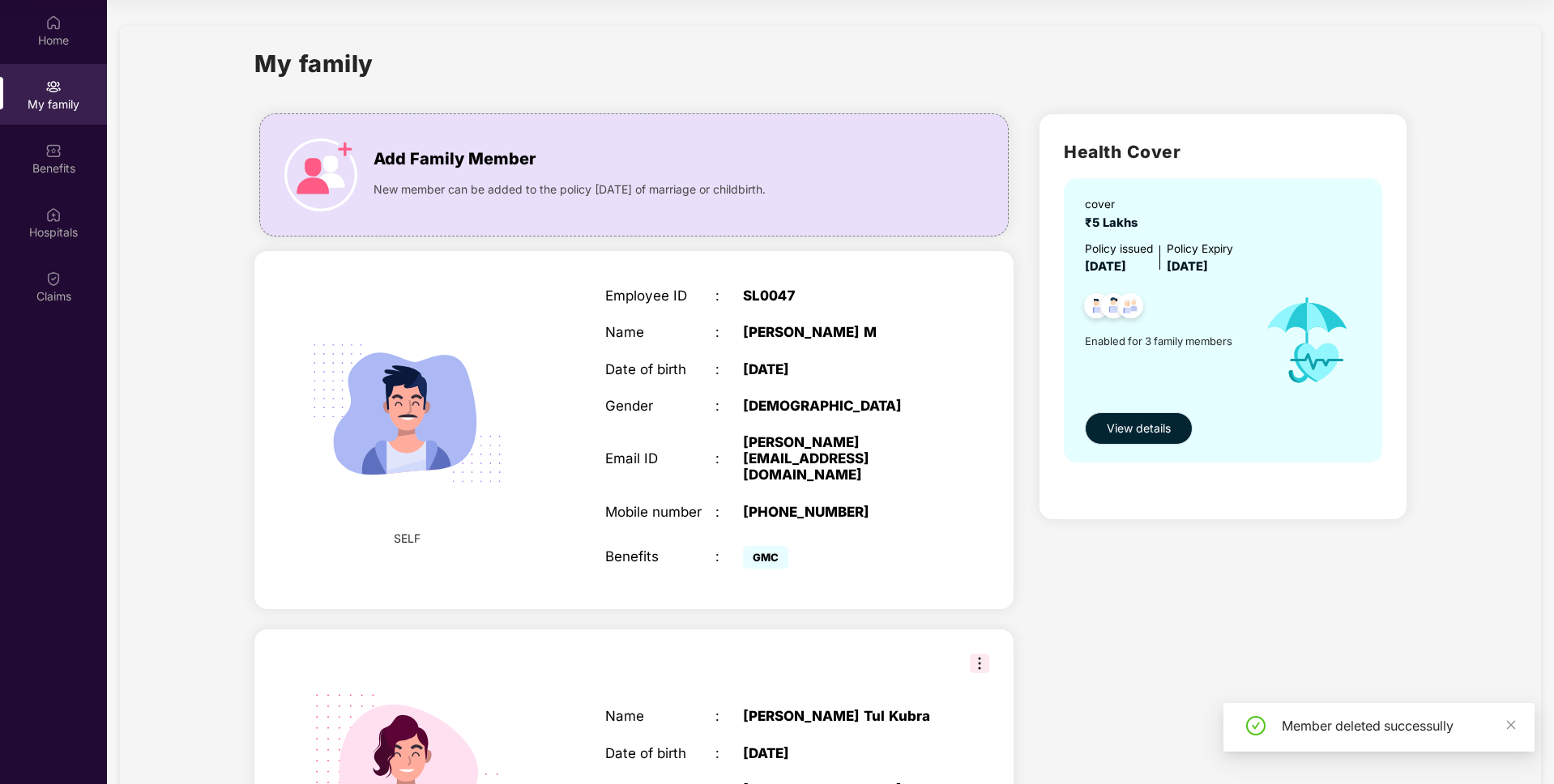
click at [1136, 427] on span "View details" at bounding box center [1139, 428] width 64 height 18
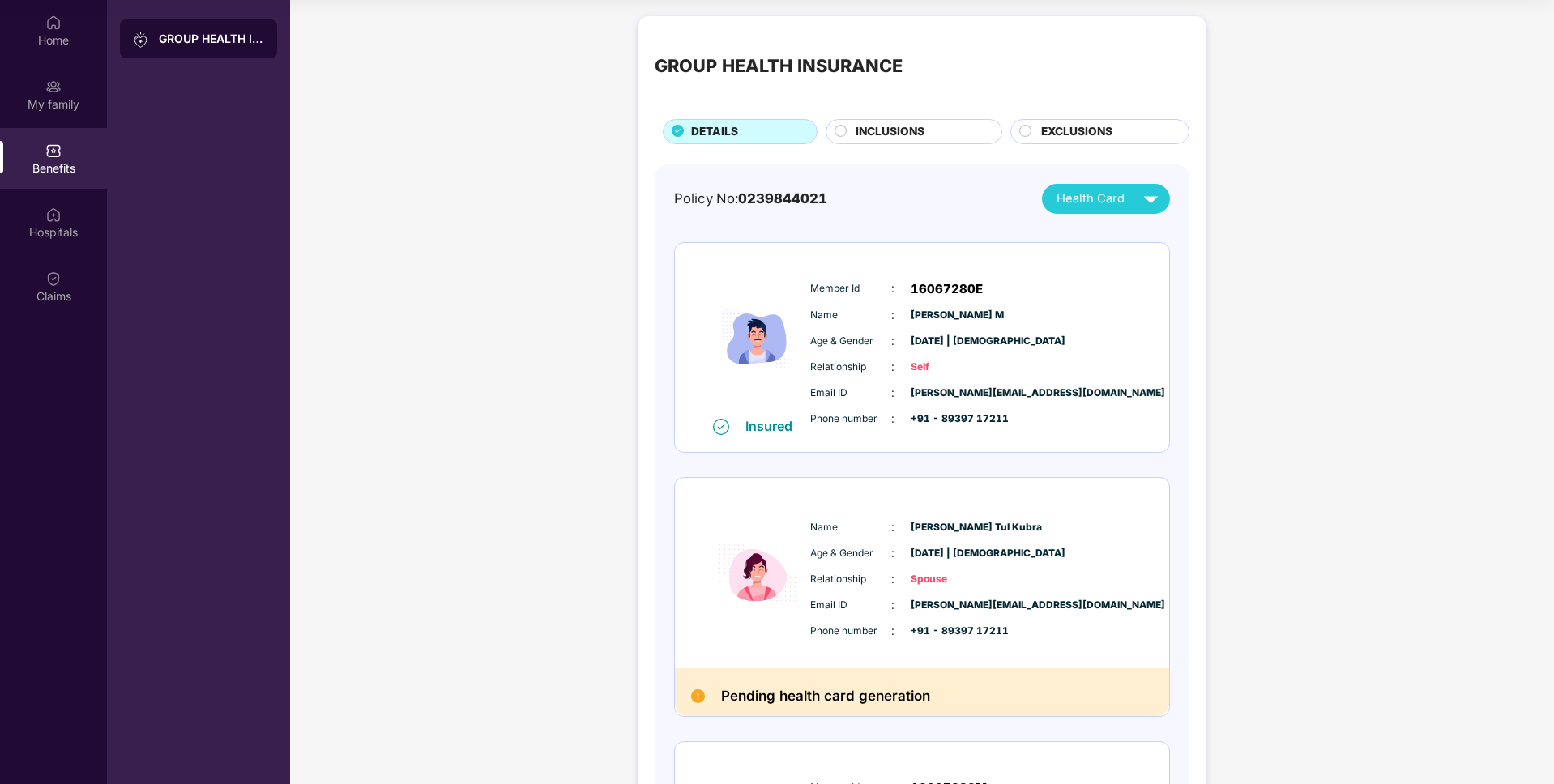
click at [873, 137] on span "INCLUSIONS" at bounding box center [890, 132] width 69 height 18
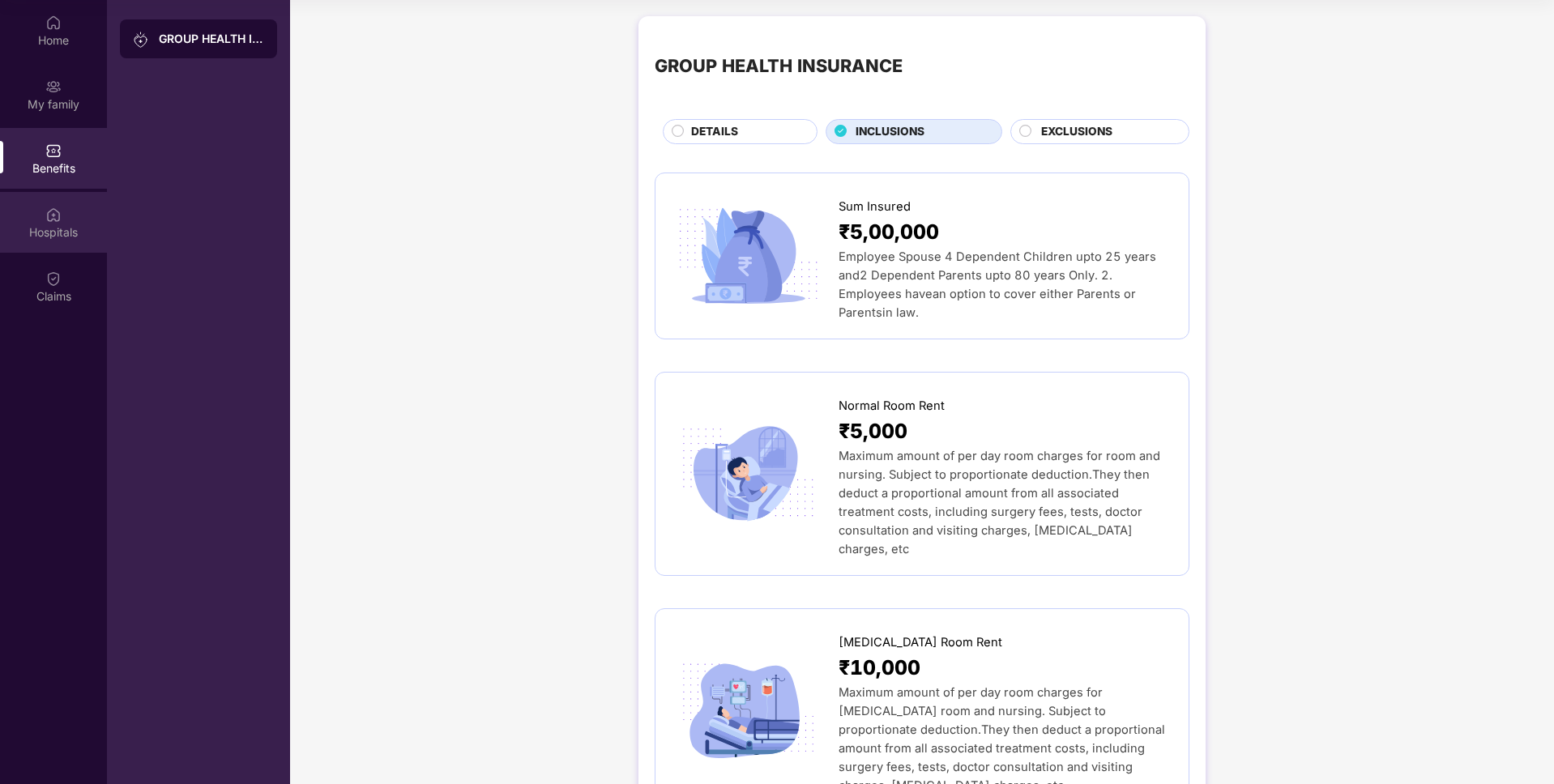
click at [56, 226] on div "Hospitals" at bounding box center [53, 233] width 107 height 16
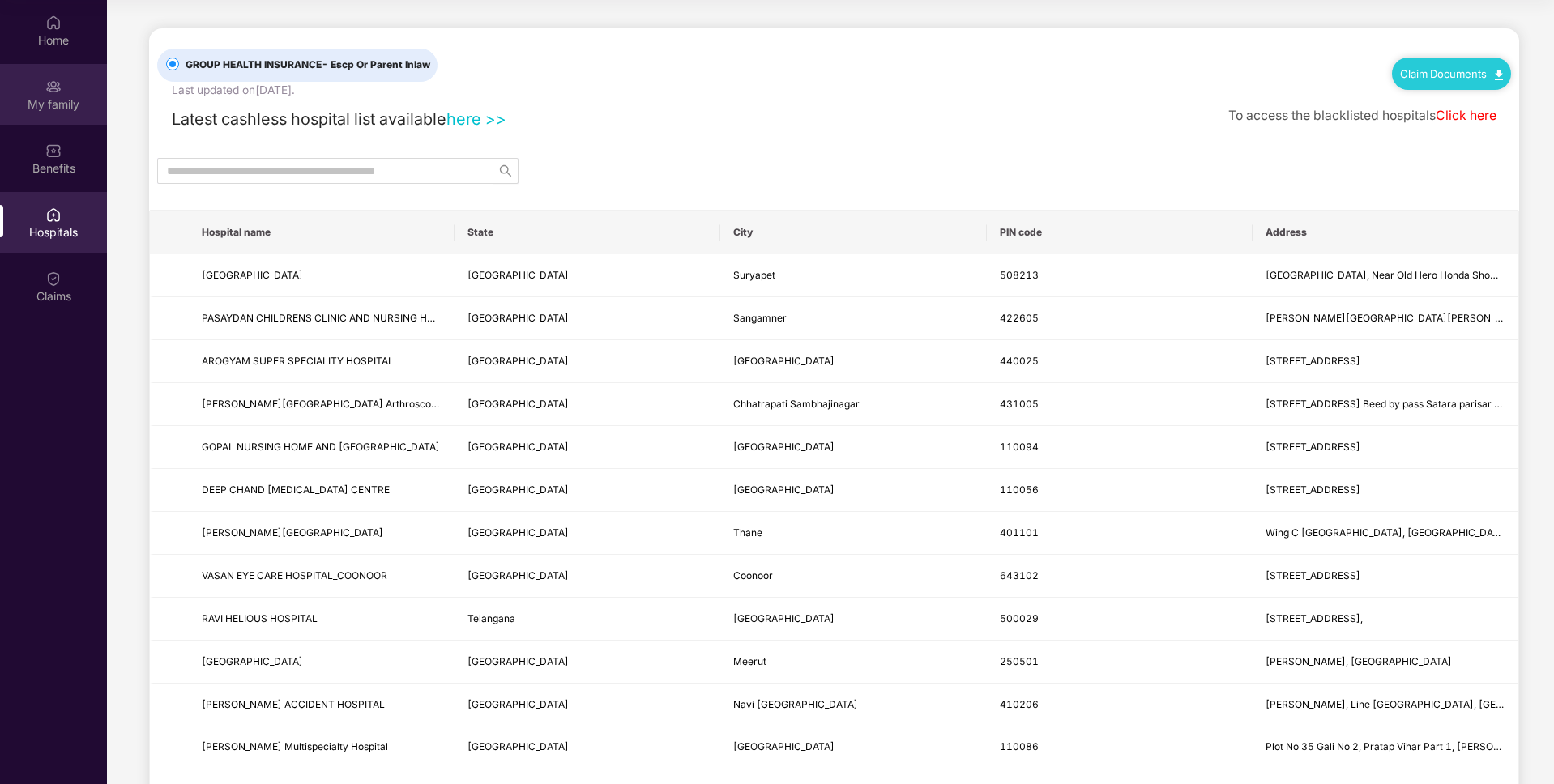
click at [65, 111] on div "My family" at bounding box center [53, 104] width 107 height 16
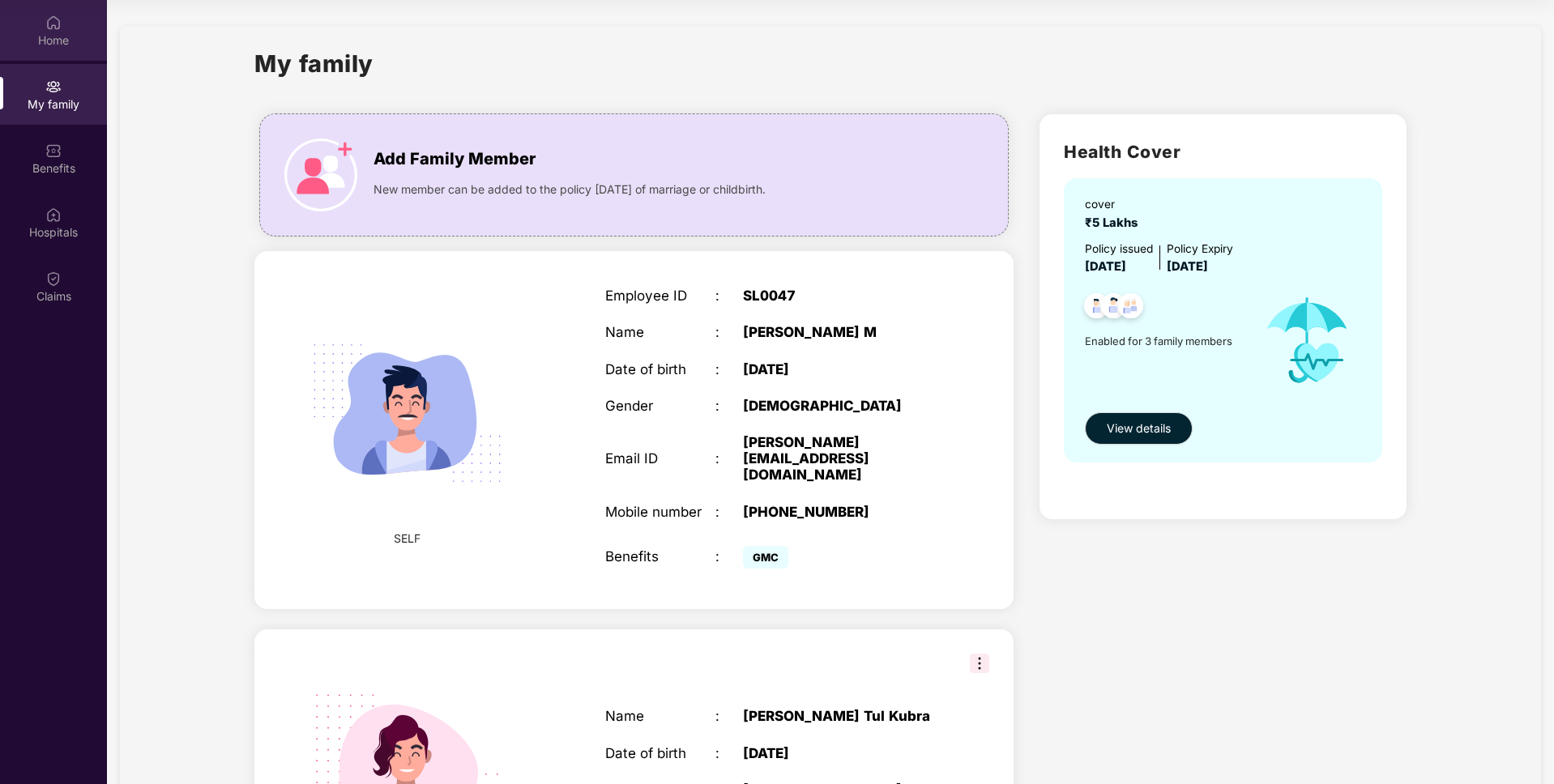
click at [56, 25] on img at bounding box center [53, 23] width 16 height 16
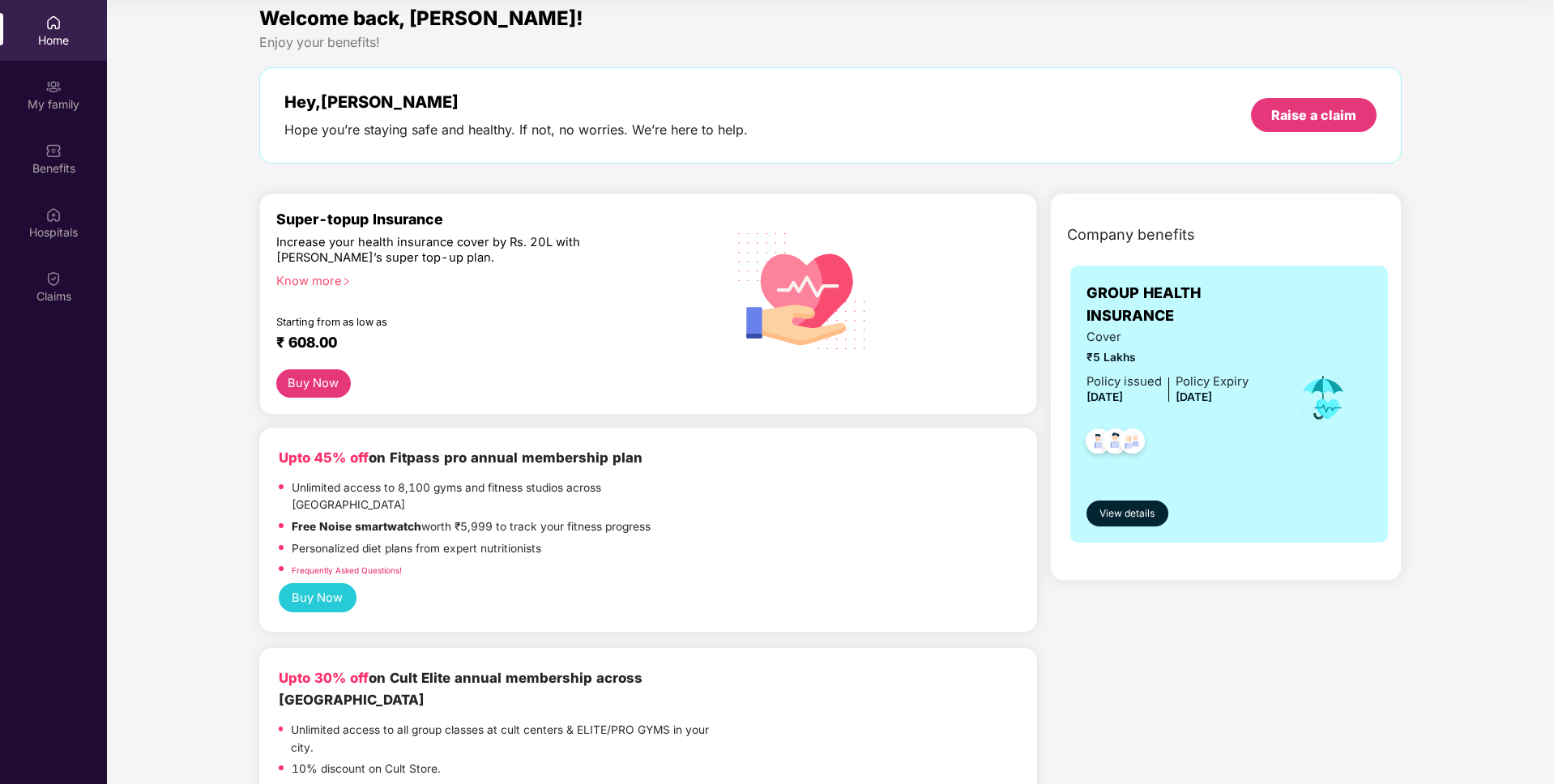
scroll to position [15, 0]
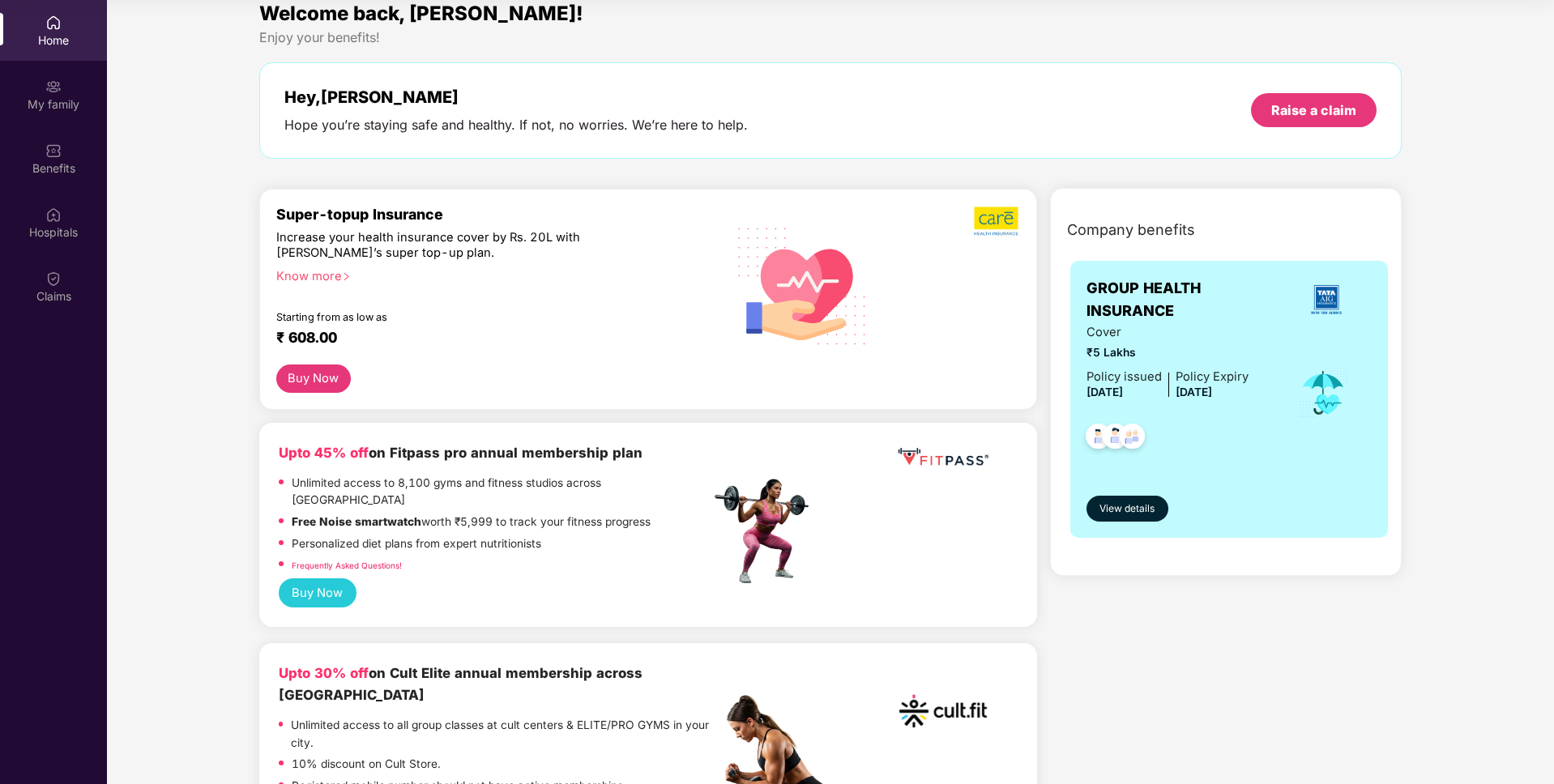
click at [310, 379] on button "Buy Now" at bounding box center [313, 379] width 75 height 28
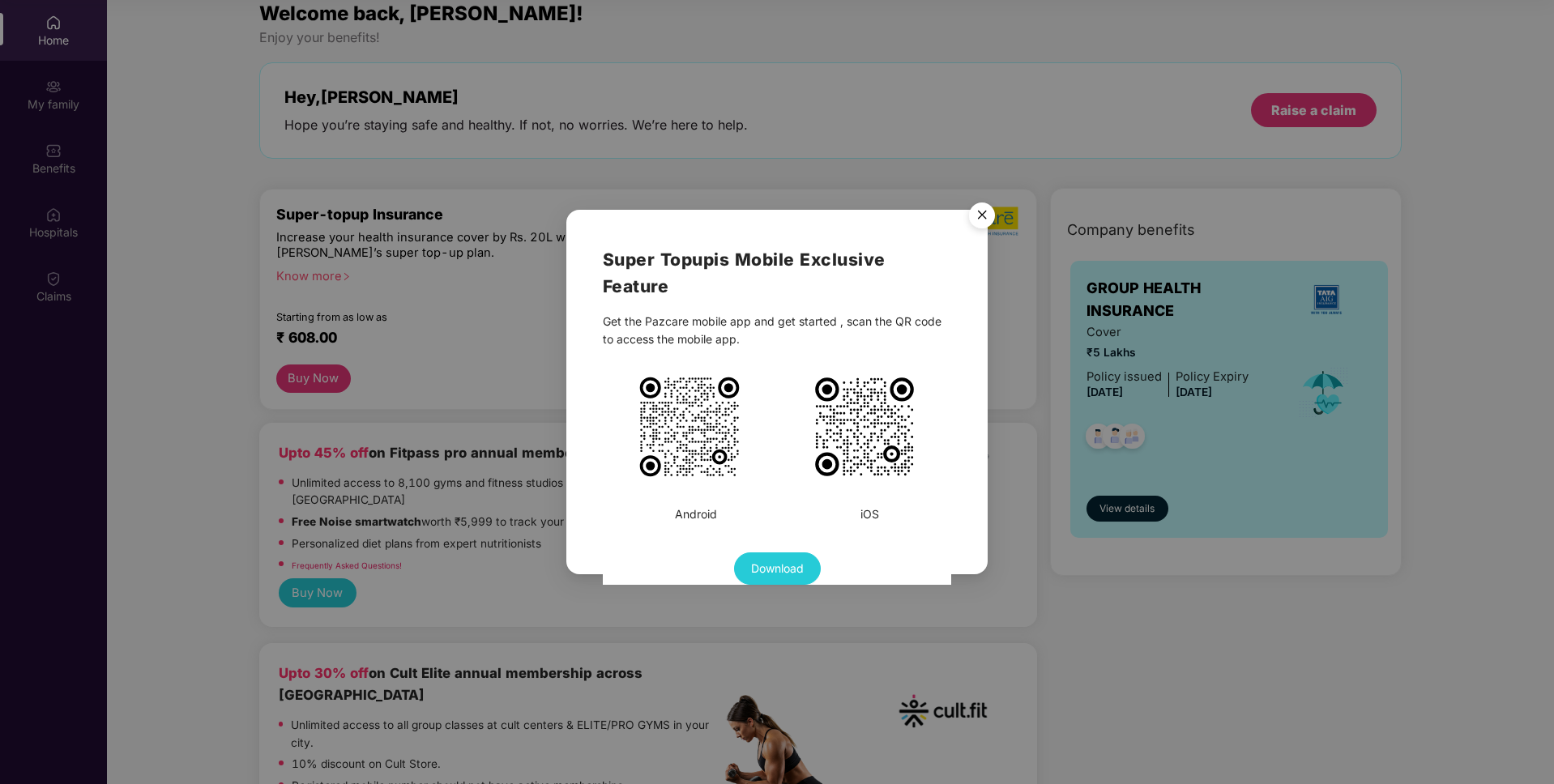
click at [973, 221] on img "Close" at bounding box center [981, 218] width 45 height 45
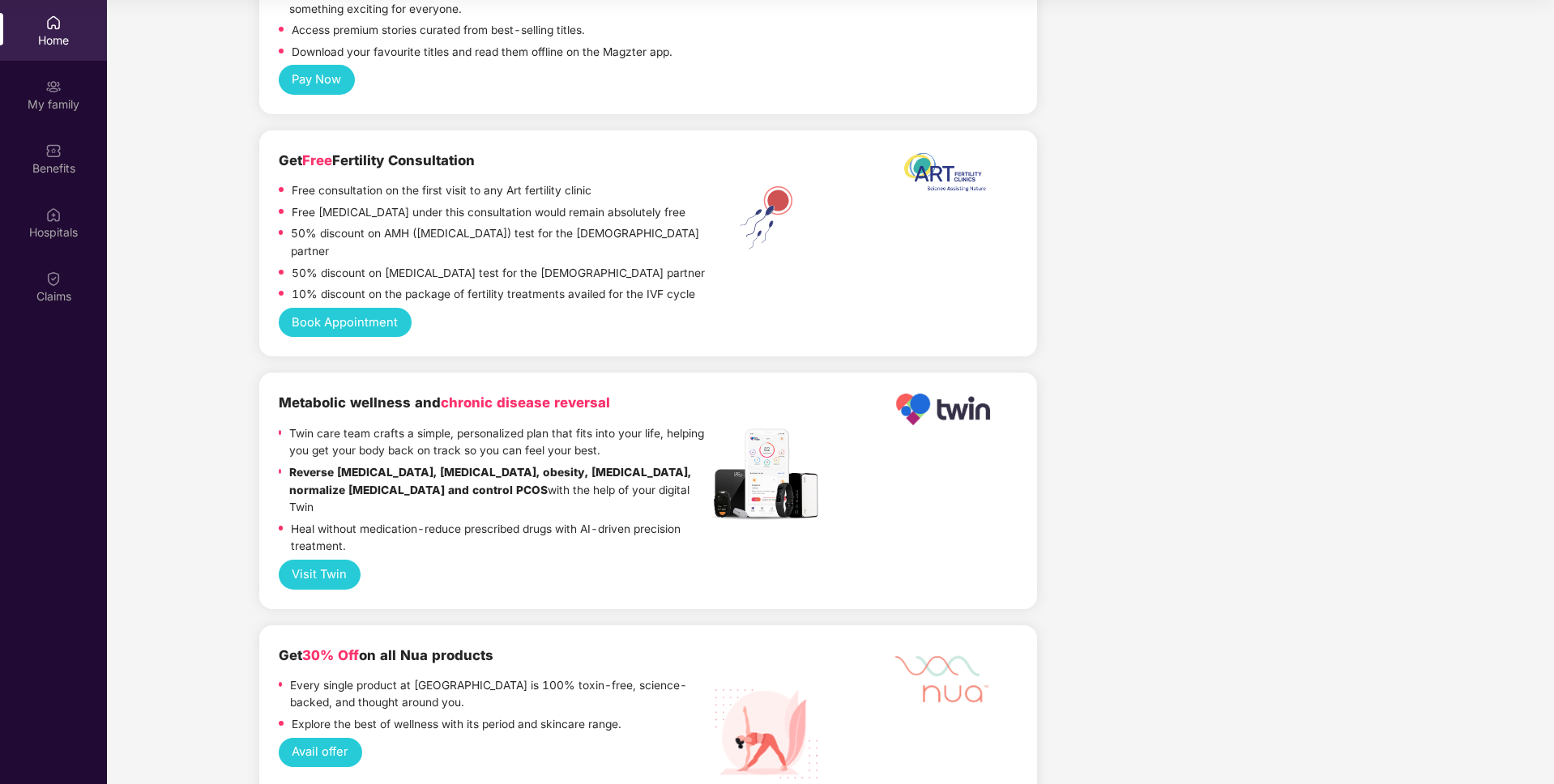
scroll to position [2422, 0]
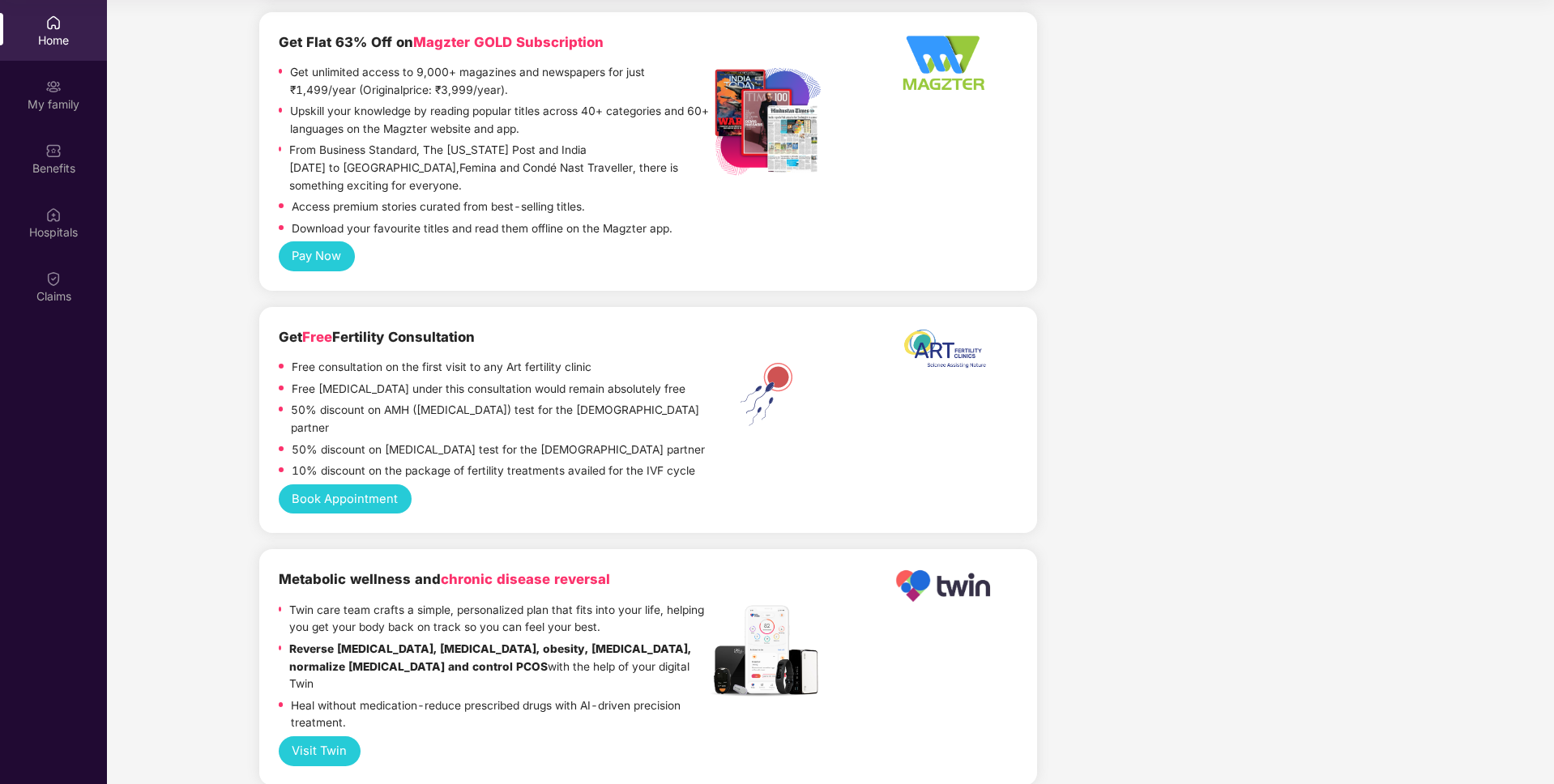
click at [1020, 384] on div "Get Free Fertility Consultation Free consultation on the first visit to any Art…" at bounding box center [648, 419] width 778 height 226
